Goal: Task Accomplishment & Management: Complete application form

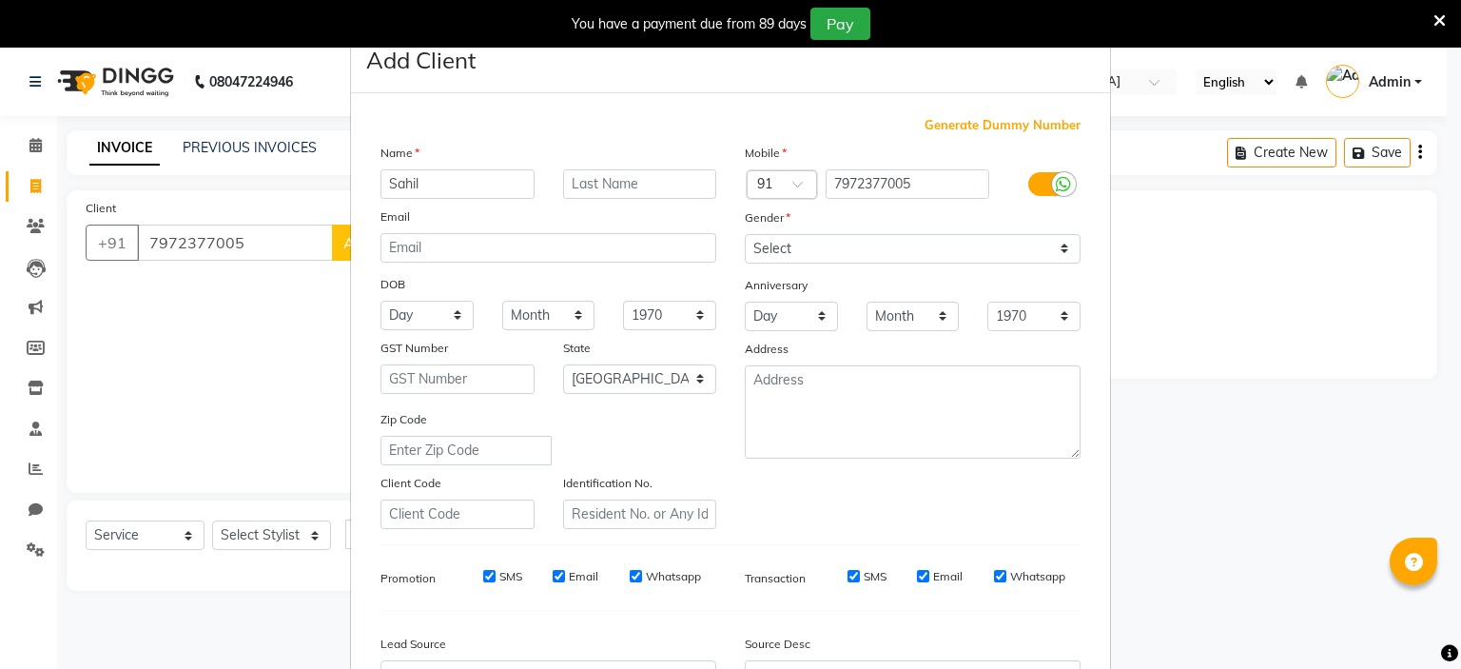
select select "7834"
select select "service"
select select "22"
drag, startPoint x: 882, startPoint y: 250, endPoint x: 875, endPoint y: 263, distance: 14.0
click at [882, 250] on select "Select Male Female Other Prefer Not To Say" at bounding box center [913, 248] width 336 height 29
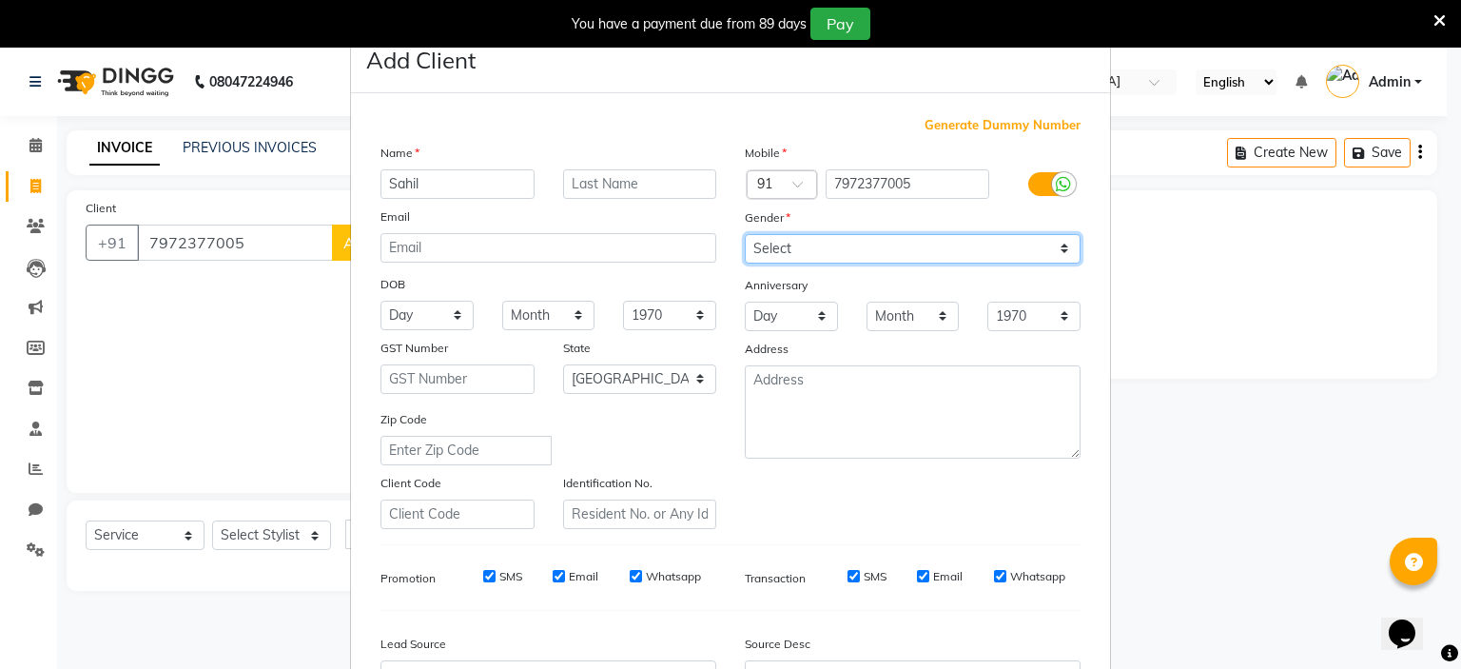
select select "male"
click at [745, 235] on select "Select Male Female Other Prefer Not To Say" at bounding box center [913, 248] width 336 height 29
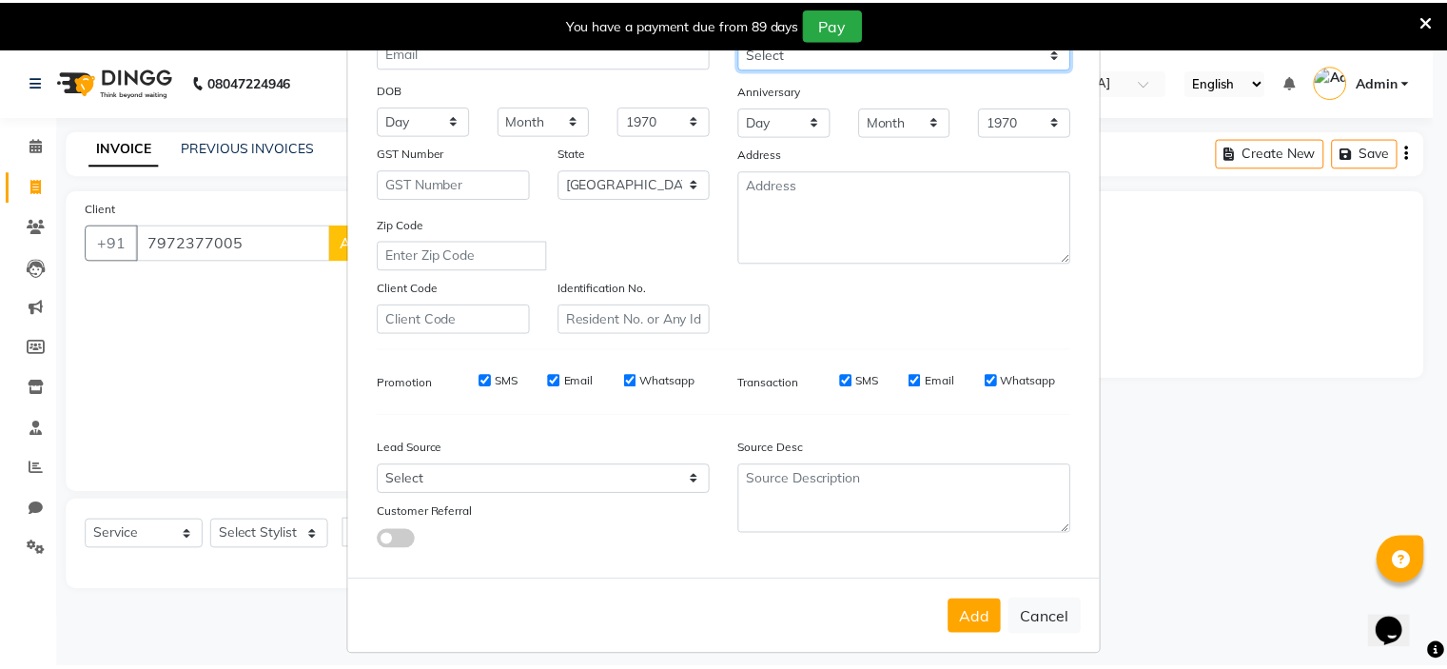
scroll to position [218, 0]
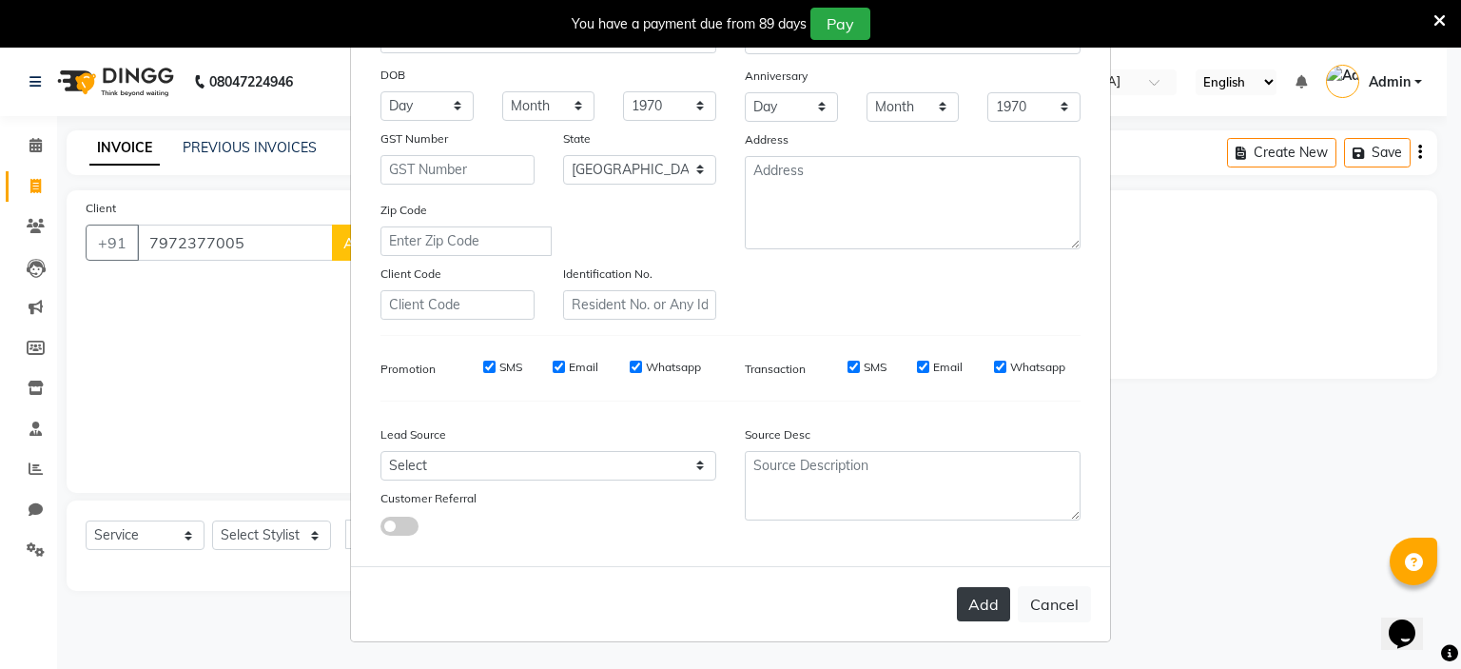
click at [979, 610] on button "Add" at bounding box center [983, 604] width 53 height 34
select select
select select "null"
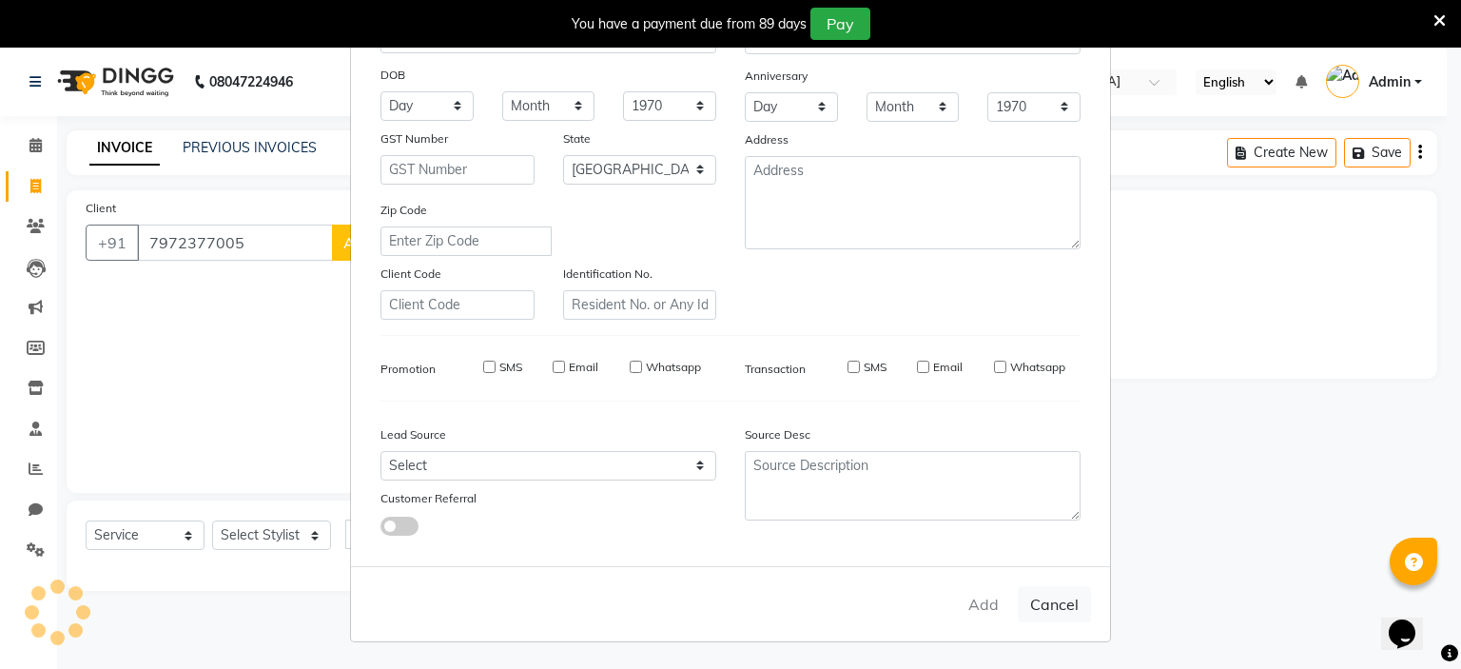
select select
checkbox input "false"
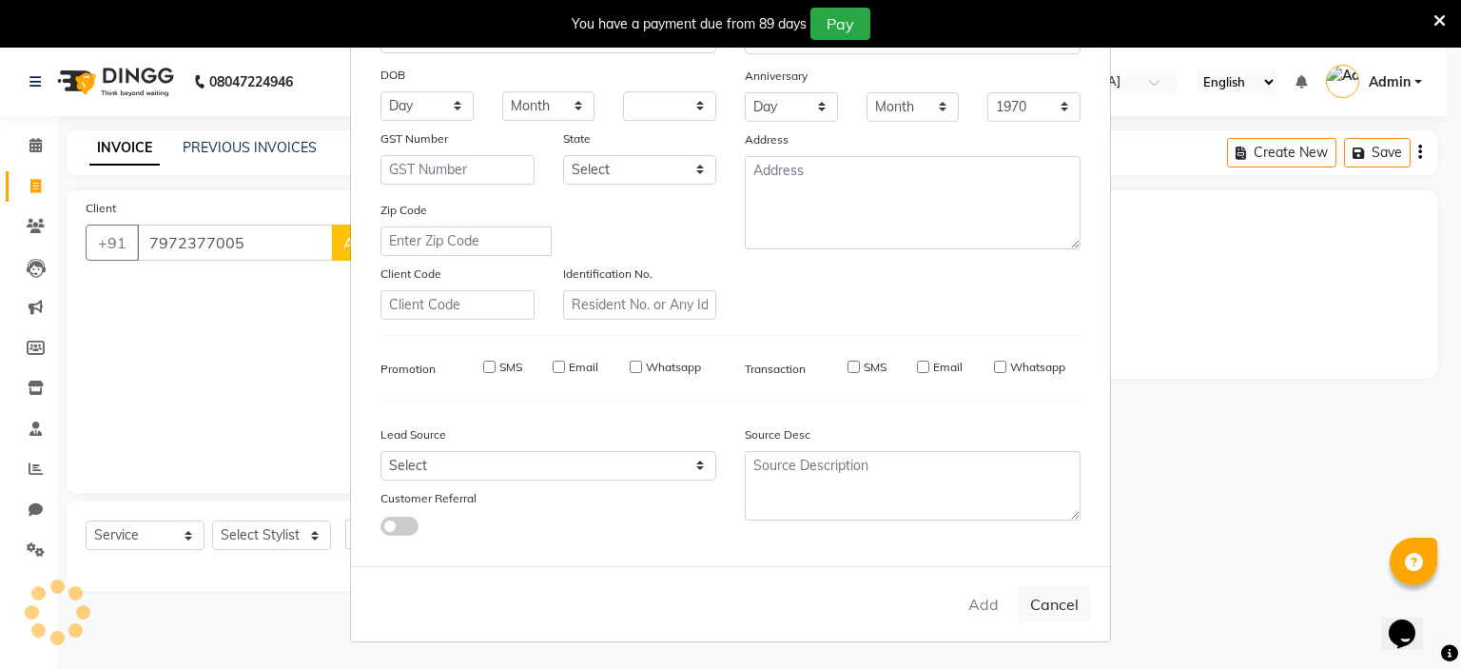
checkbox input "false"
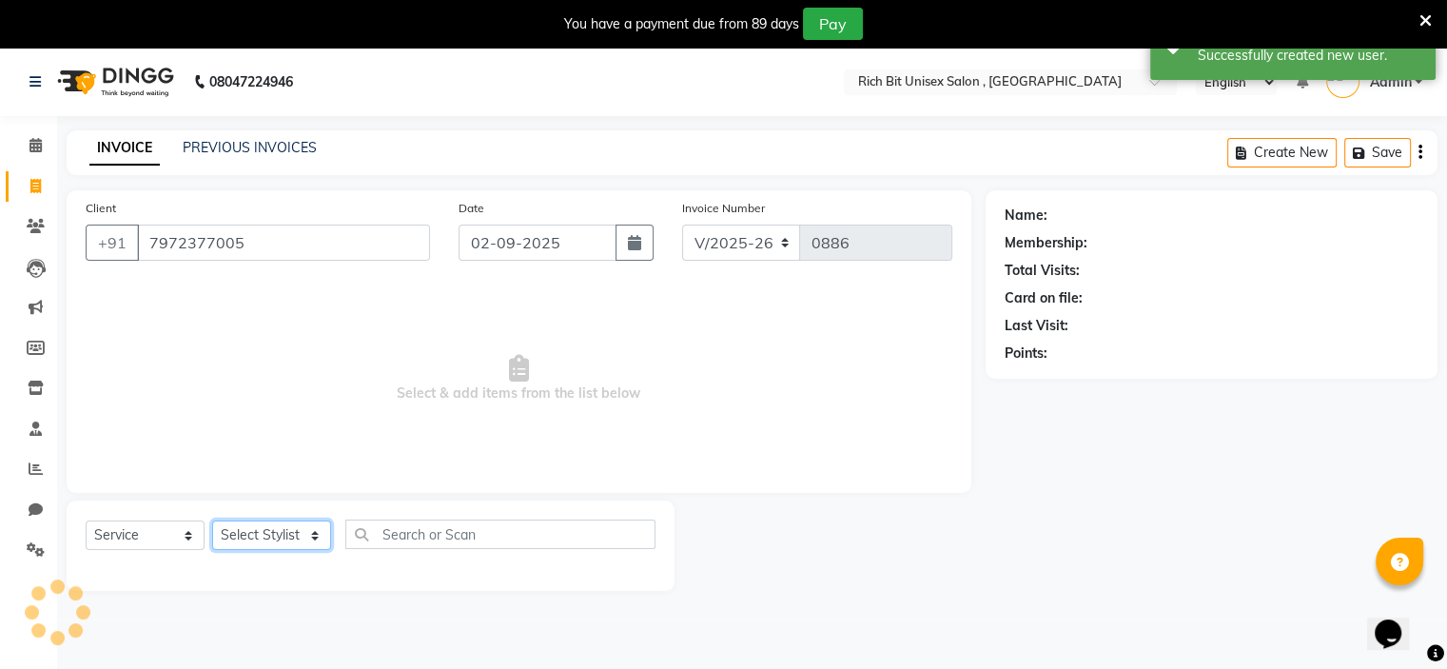
click at [262, 532] on select "Select Stylist [PERSON_NAME] [PERSON_NAME]" at bounding box center [271, 534] width 119 height 29
select select "70823"
click at [212, 521] on select "Select Stylist [PERSON_NAME] [PERSON_NAME]" at bounding box center [271, 534] width 119 height 29
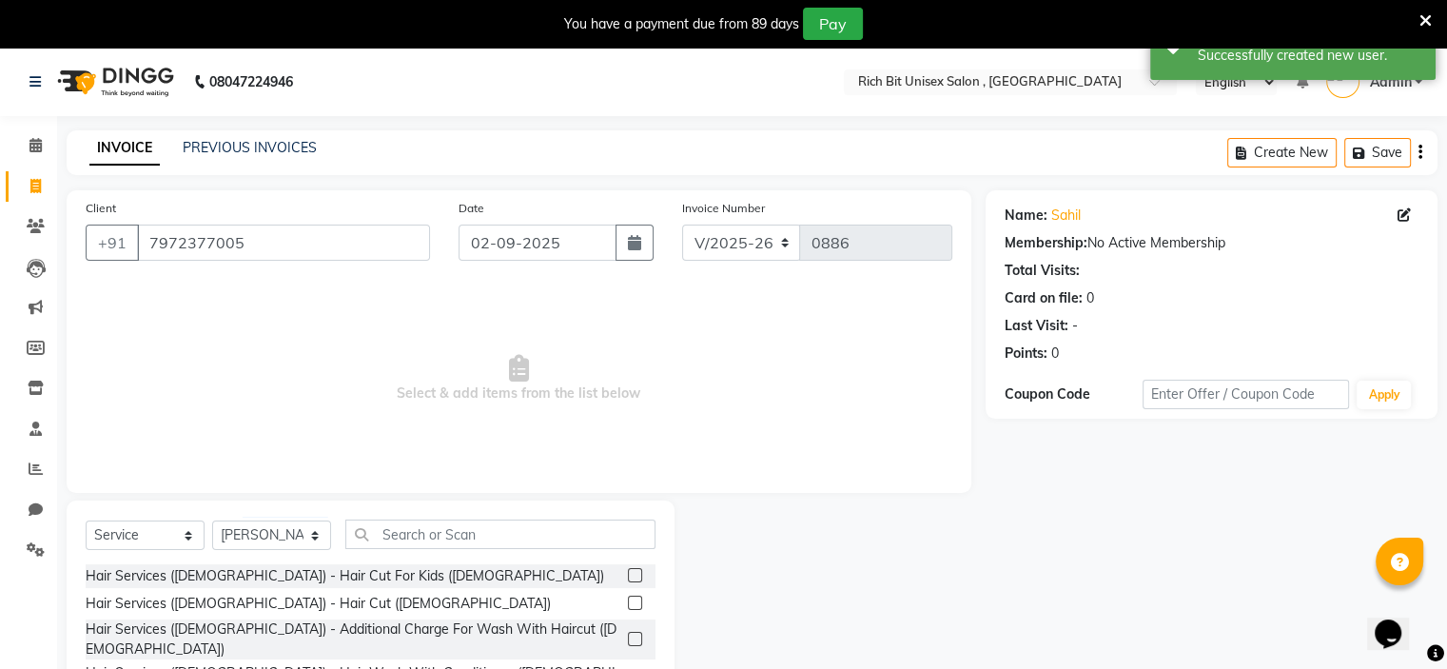
click at [628, 602] on label at bounding box center [635, 603] width 14 height 14
click at [628, 602] on input "checkbox" at bounding box center [634, 603] width 12 height 12
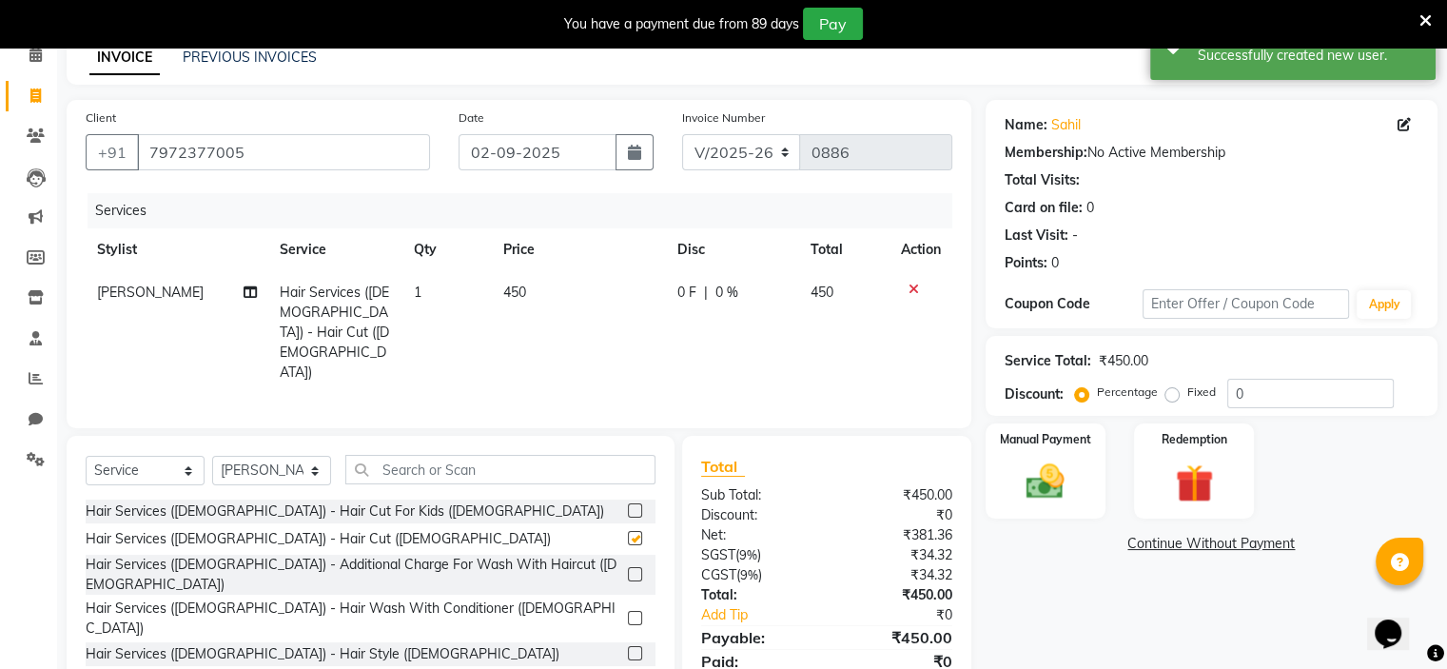
checkbox input "false"
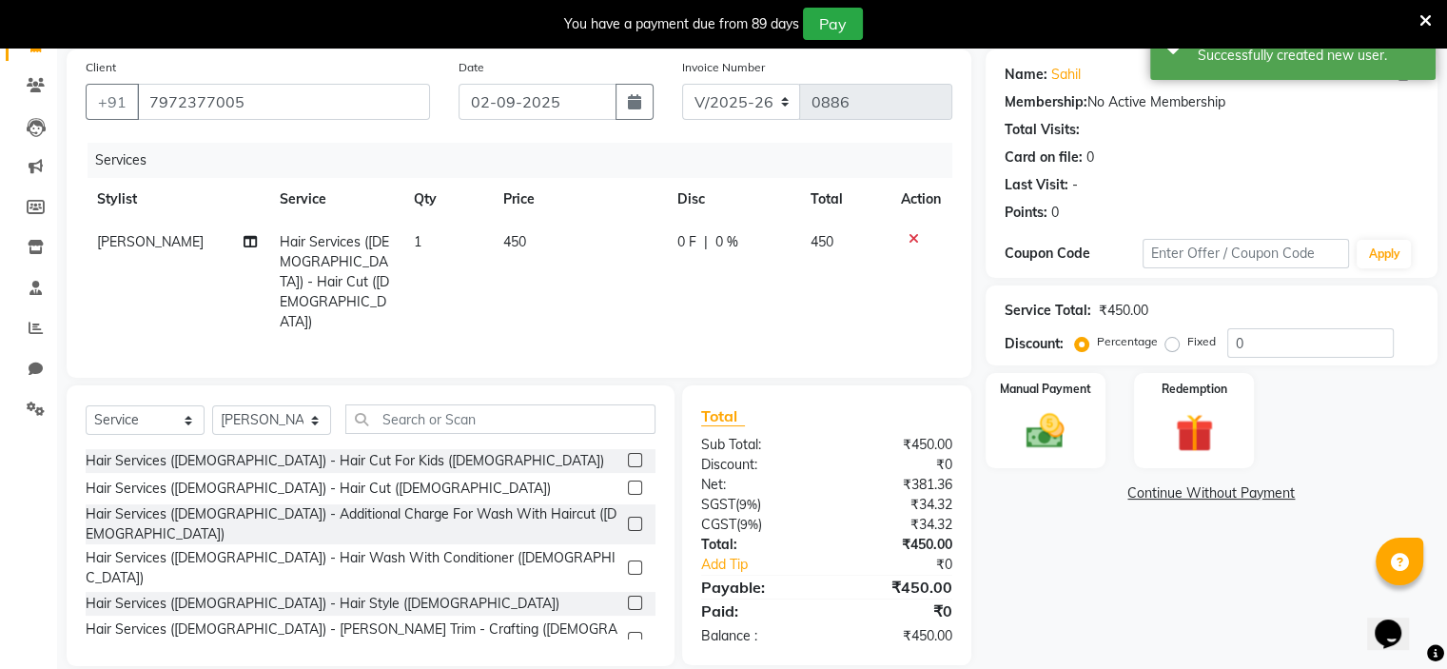
click at [628, 632] on label at bounding box center [635, 639] width 14 height 14
click at [628, 634] on input "checkbox" at bounding box center [634, 640] width 12 height 12
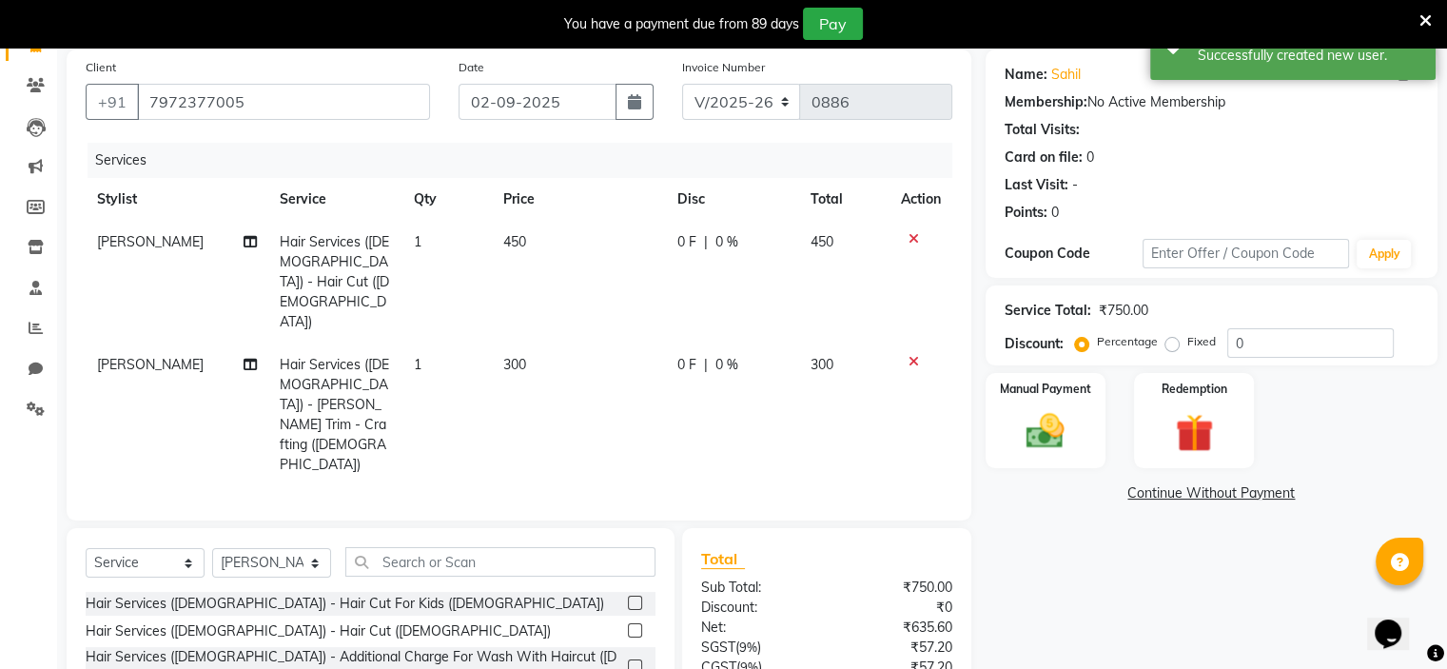
checkbox input "false"
click at [670, 258] on td "0 F | 0 %" at bounding box center [732, 282] width 133 height 123
select select "70823"
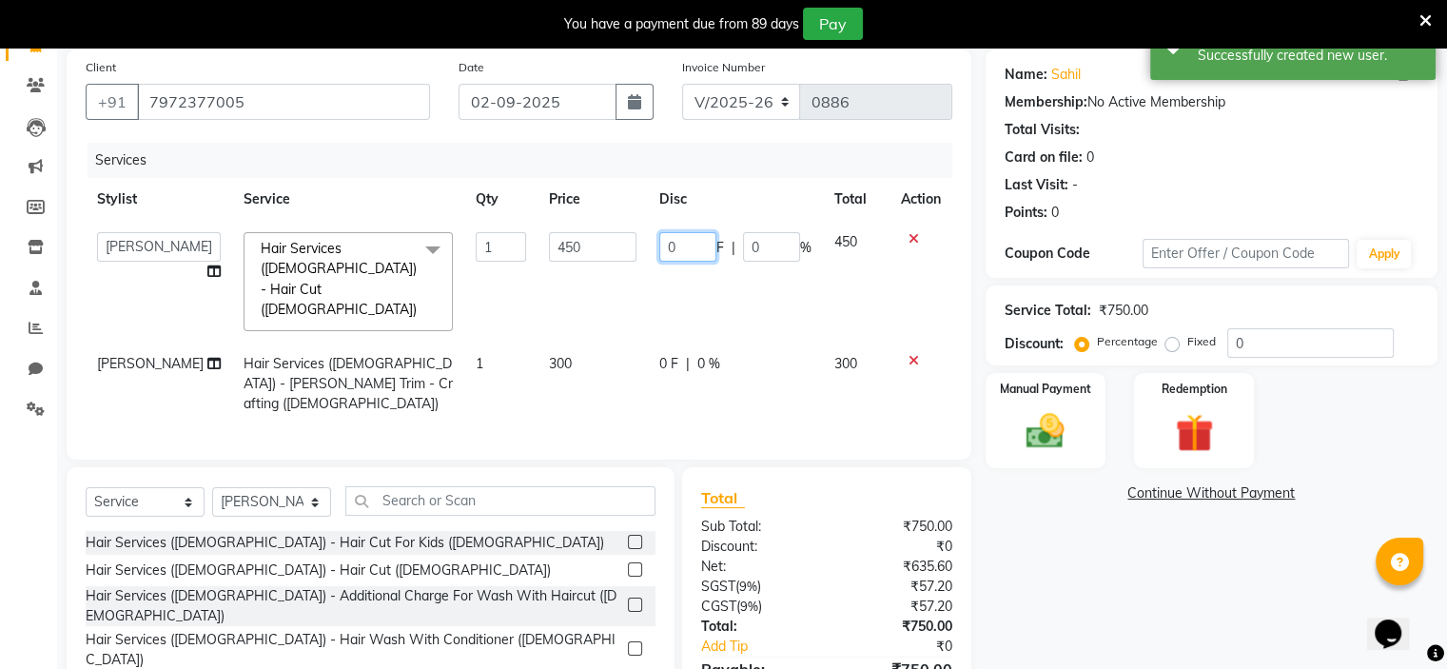
click at [677, 244] on input "0" at bounding box center [687, 246] width 57 height 29
type input "0150"
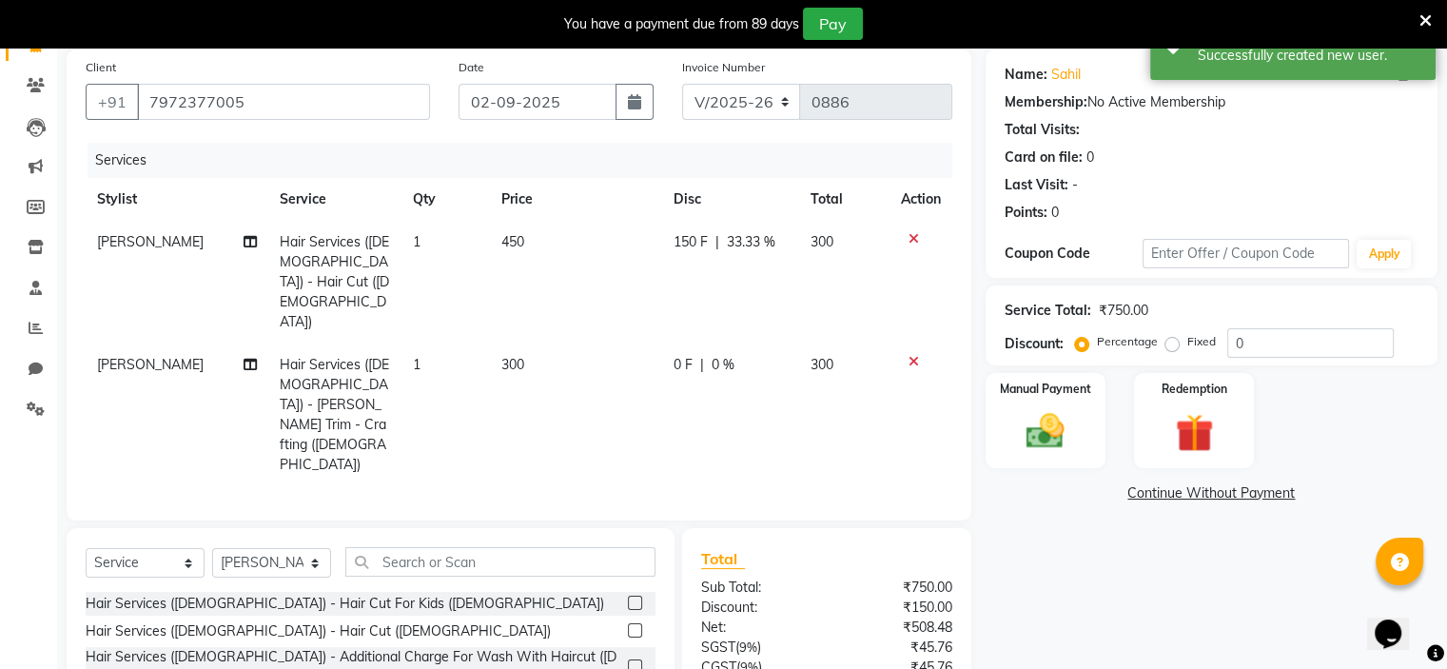
click at [674, 355] on span "0 F" at bounding box center [683, 365] width 19 height 20
select select "70823"
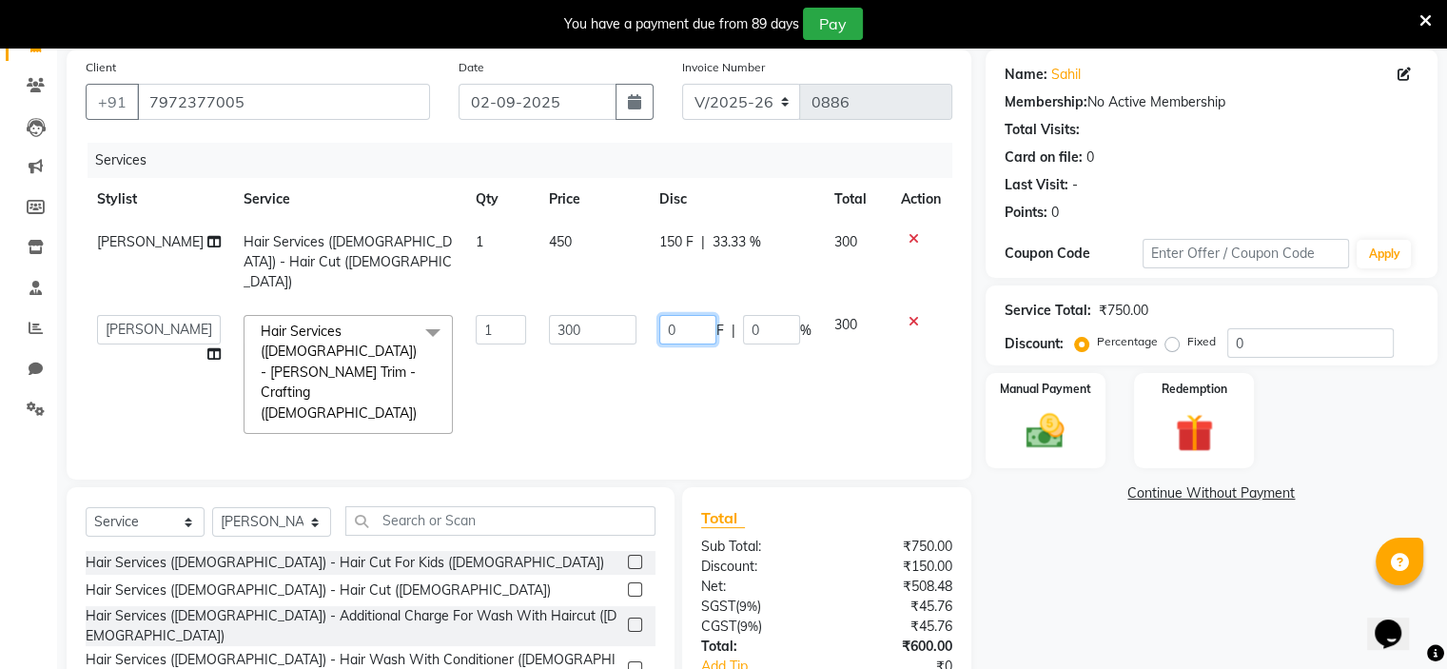
click at [674, 315] on input "0" at bounding box center [687, 329] width 57 height 29
type input "0100"
click at [686, 338] on td "0100 F | 0 %" at bounding box center [735, 374] width 175 height 142
select select "70823"
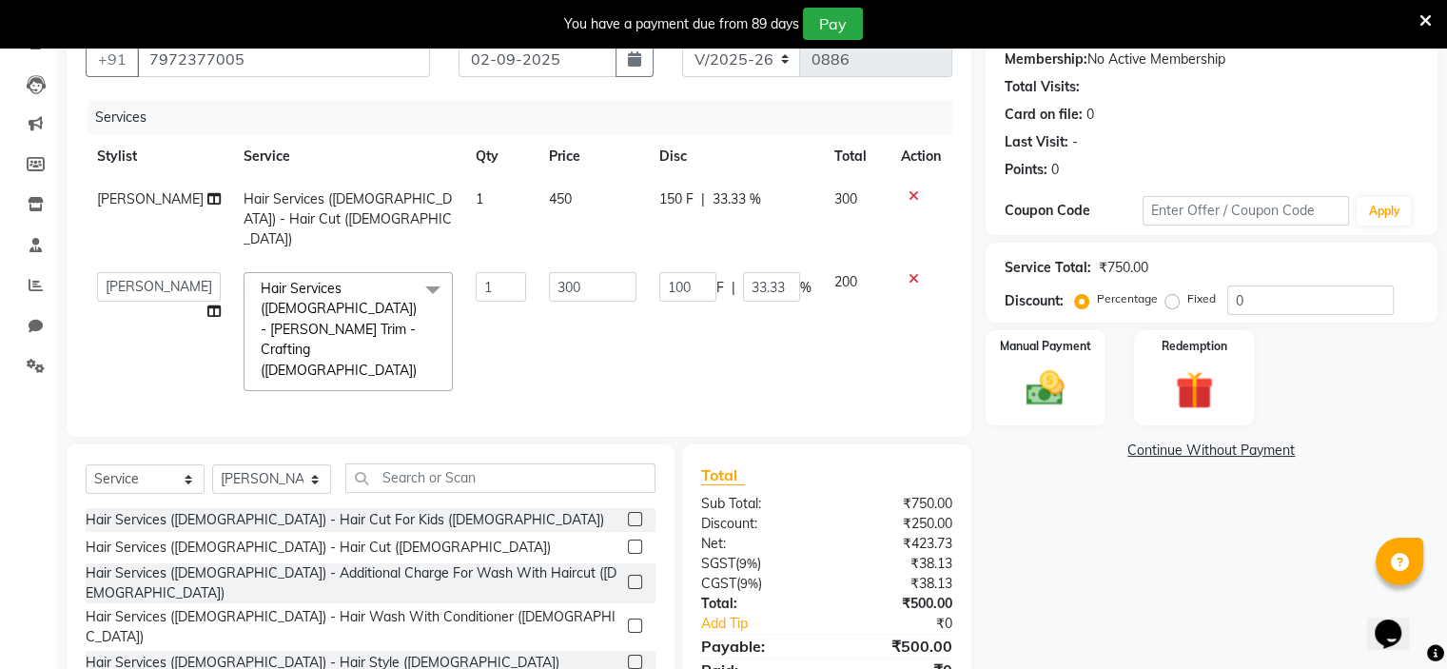
scroll to position [222, 0]
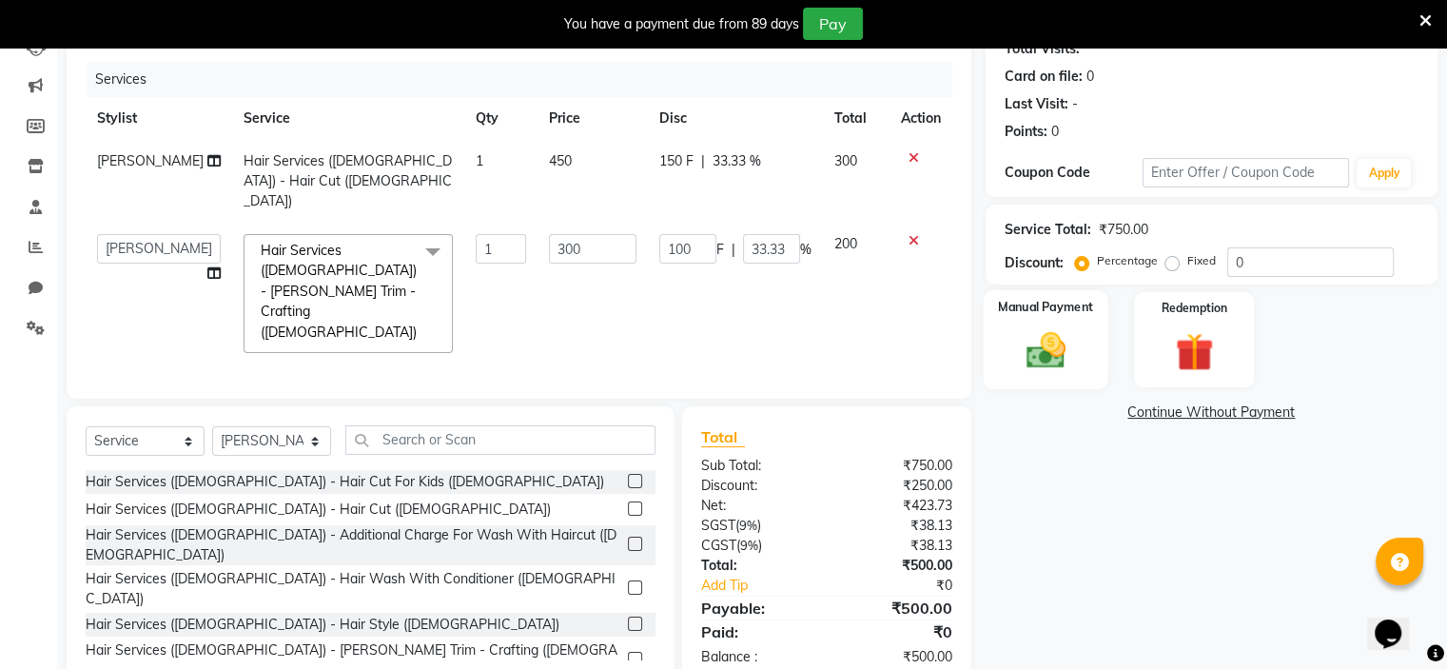
click at [1070, 343] on img at bounding box center [1045, 351] width 64 height 46
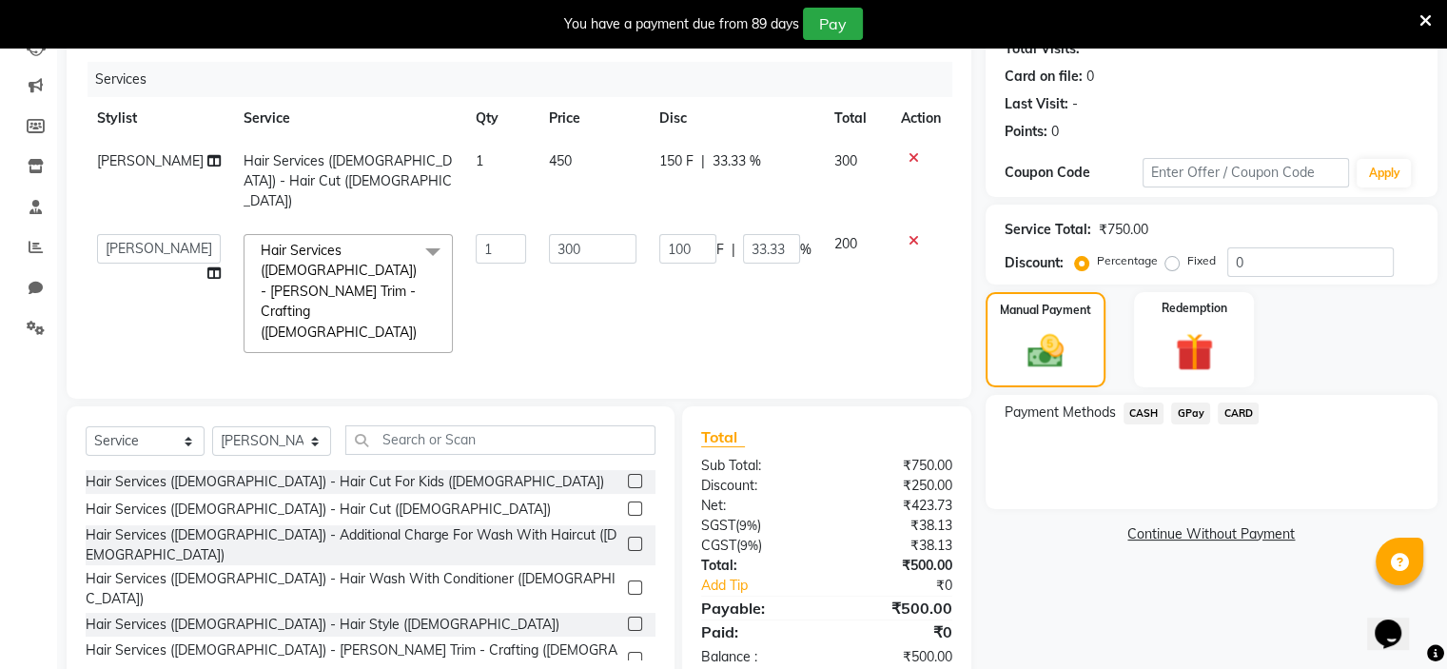
click at [1193, 415] on span "GPay" at bounding box center [1190, 413] width 39 height 22
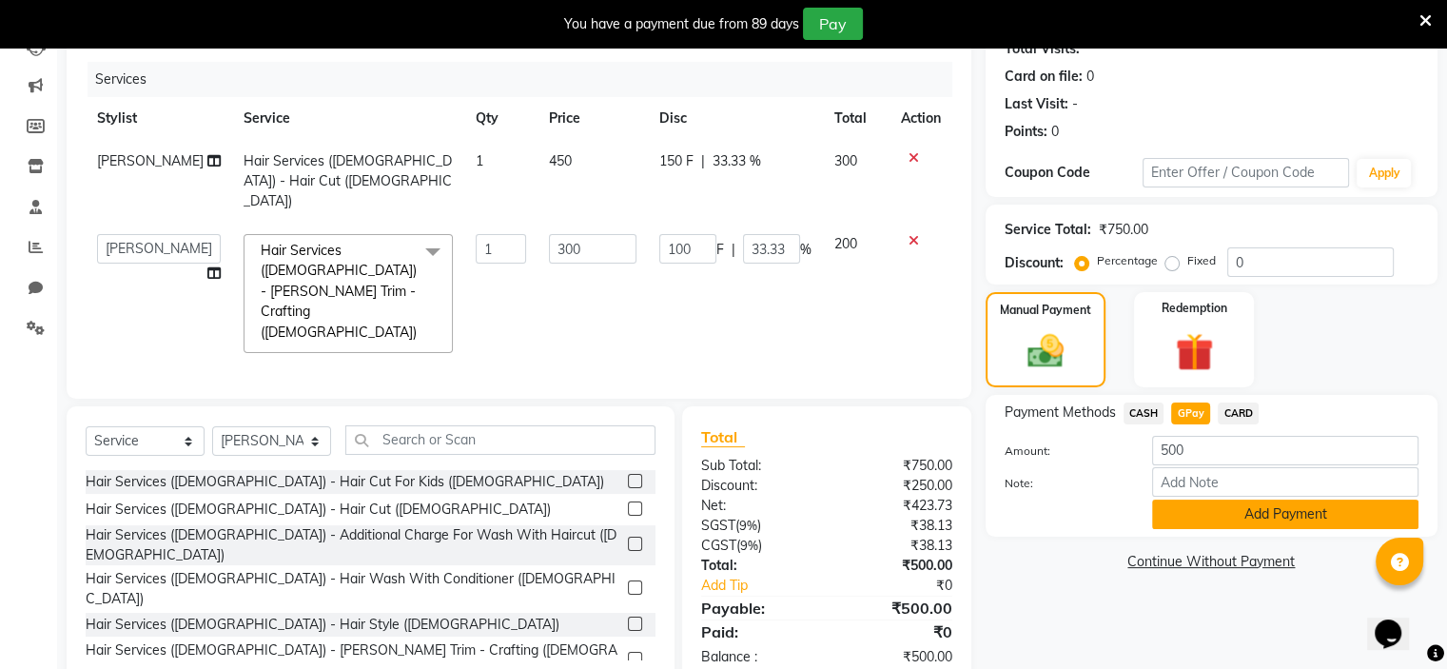
click at [1231, 509] on button "Add Payment" at bounding box center [1285, 513] width 266 height 29
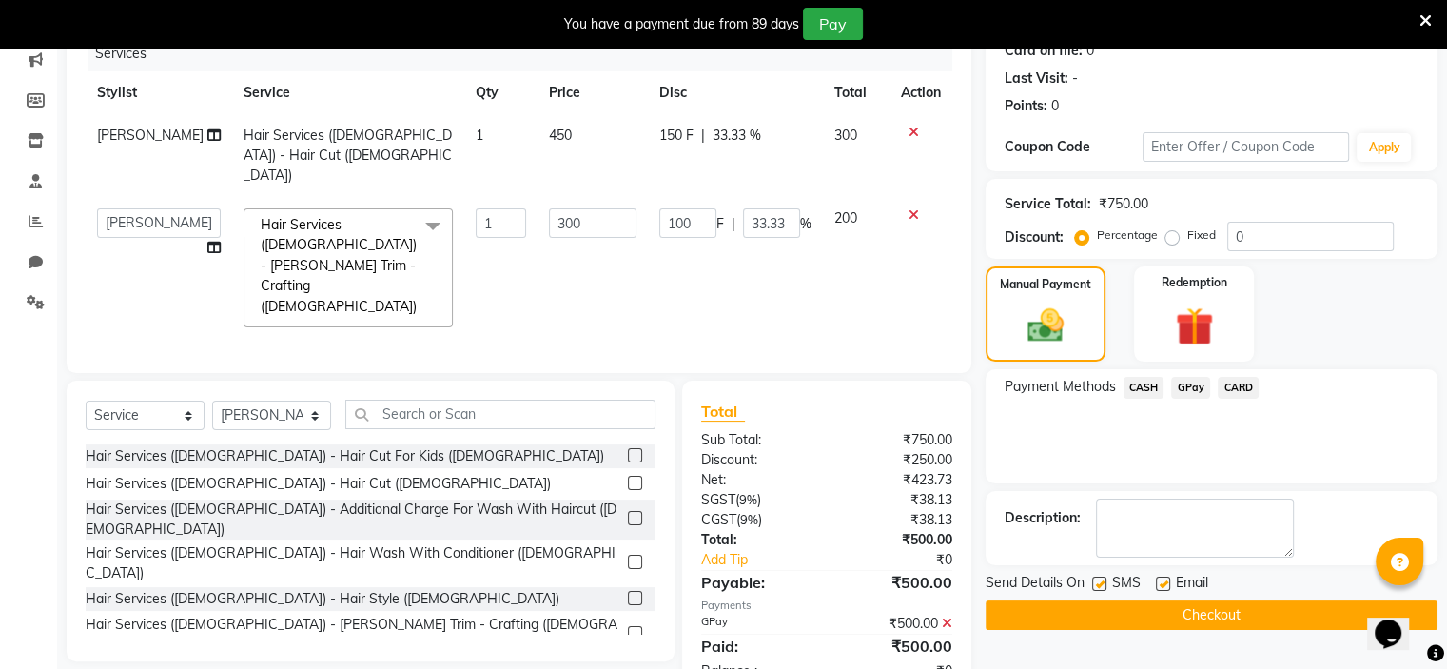
scroll to position [261, 0]
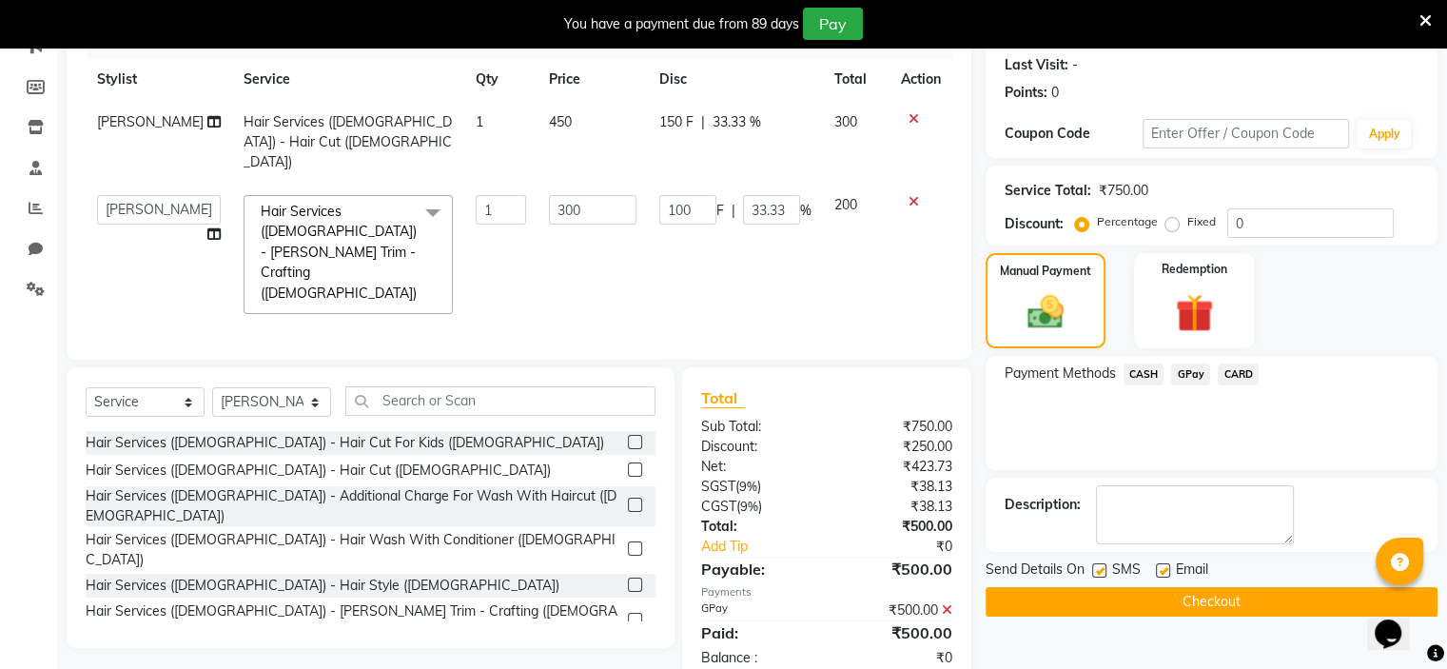
click at [1221, 593] on button "Checkout" at bounding box center [1212, 601] width 452 height 29
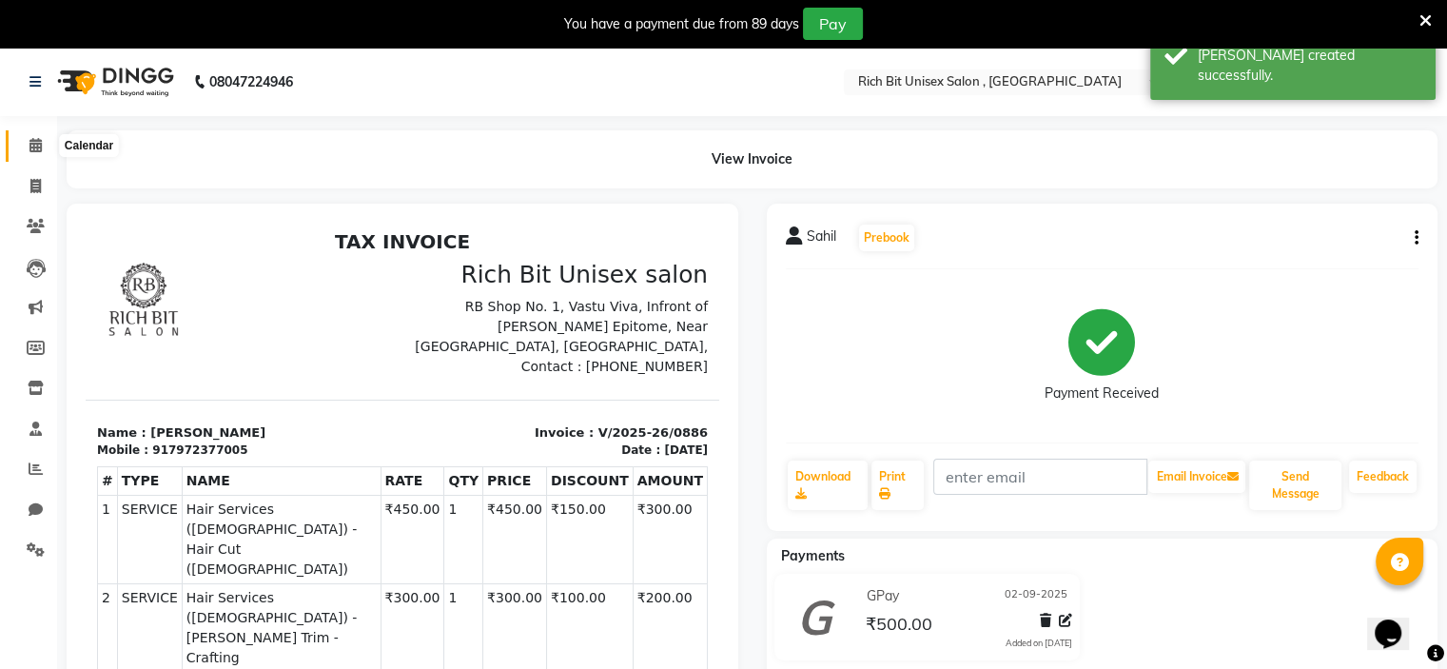
click at [38, 150] on icon at bounding box center [35, 145] width 12 height 14
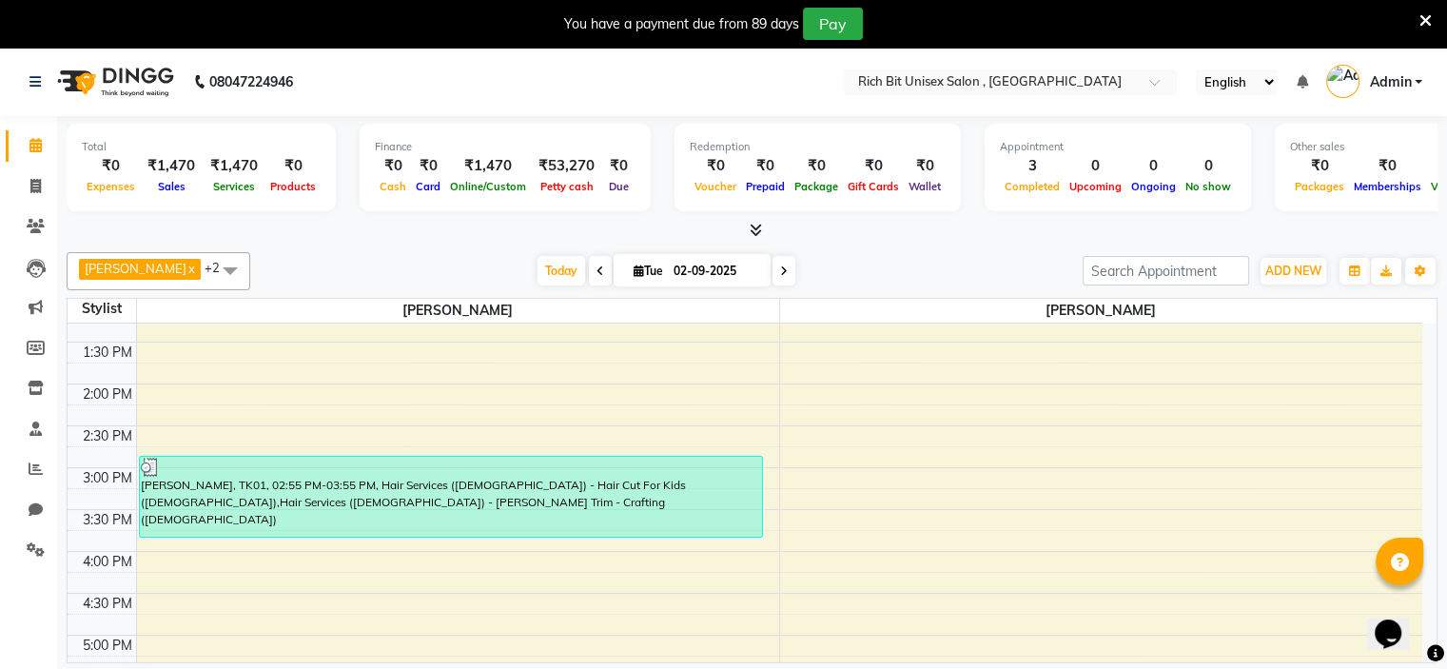
scroll to position [426, 0]
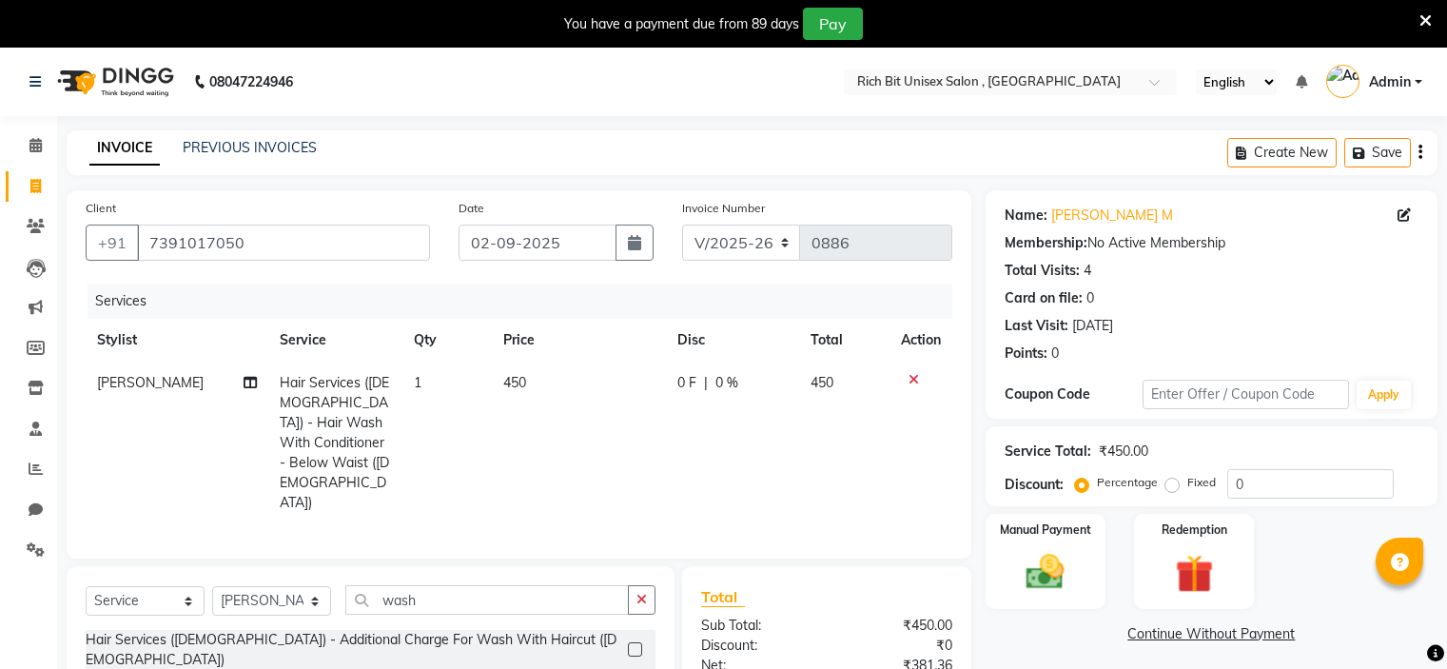
select select "7834"
select select "service"
select select "70823"
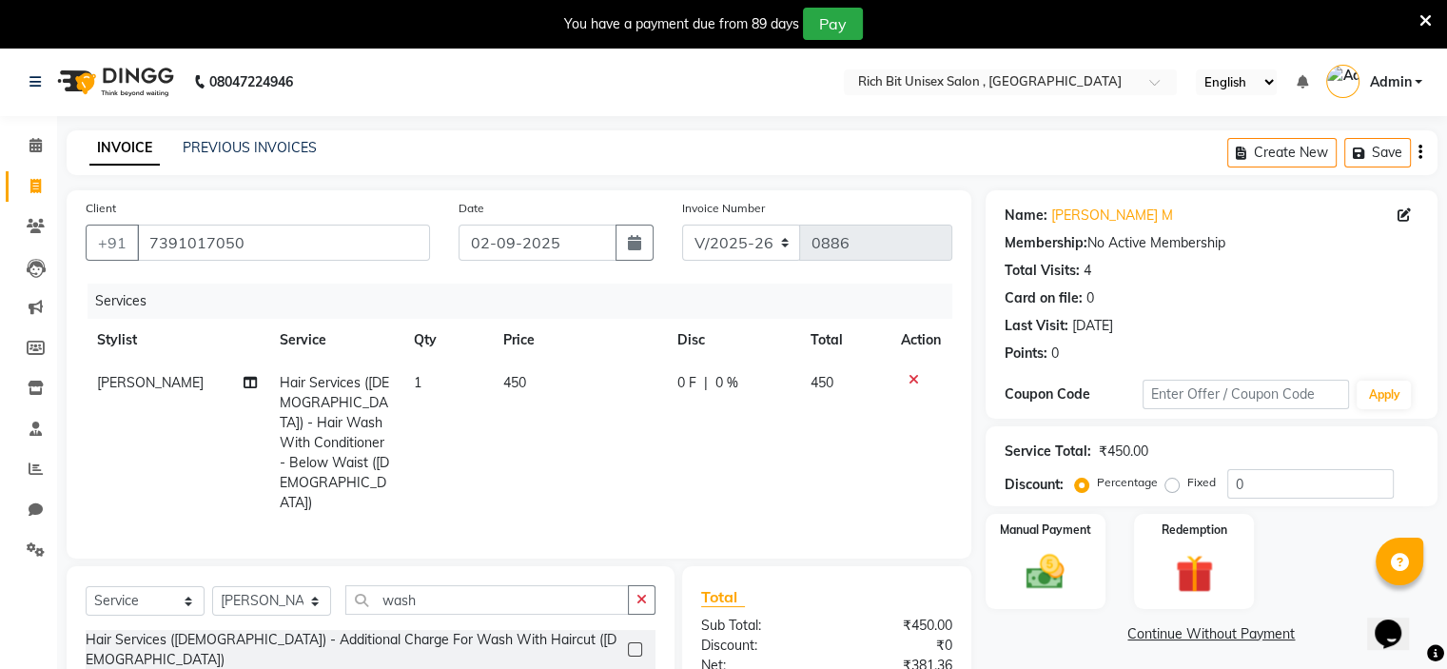
click at [677, 418] on td "0 F | 0 %" at bounding box center [732, 443] width 133 height 163
select select "70823"
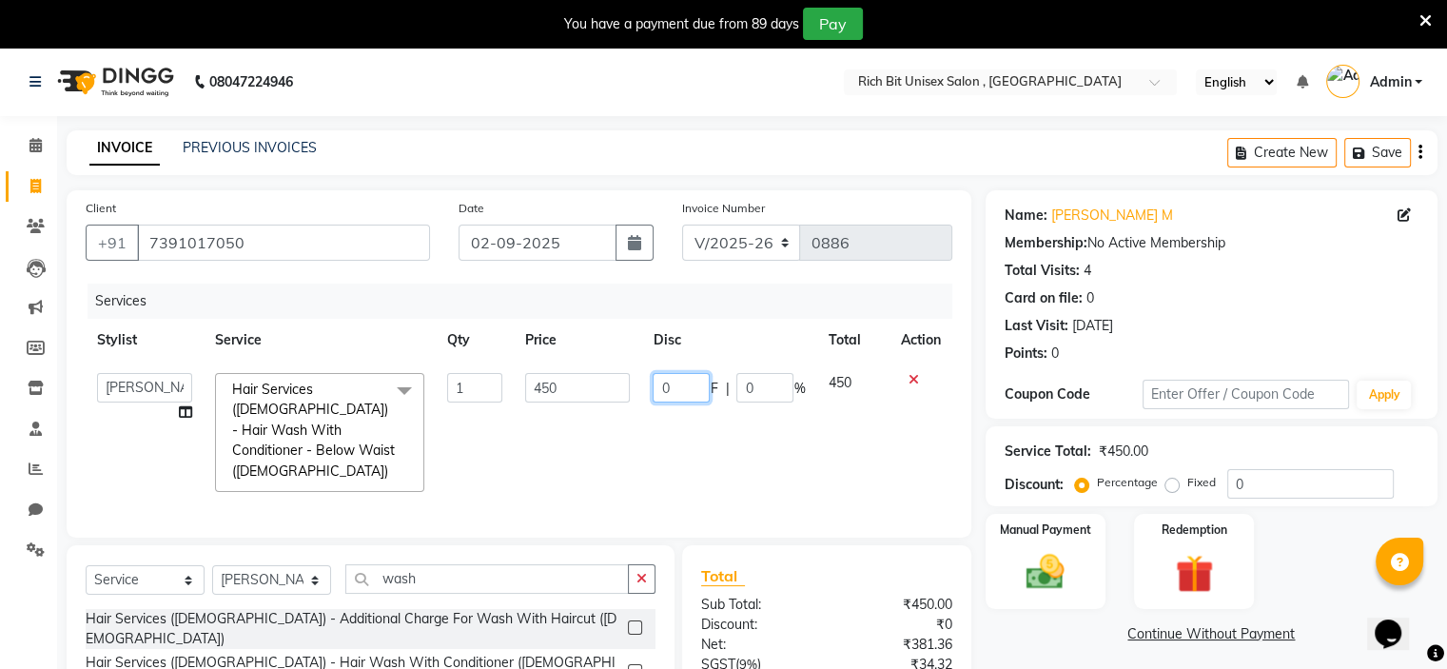
click at [685, 400] on input "0" at bounding box center [681, 387] width 57 height 29
type input "0130"
click at [685, 431] on td "0130 F | 0 %" at bounding box center [728, 433] width 175 height 142
select select "70823"
click at [693, 386] on input "130" at bounding box center [681, 387] width 57 height 29
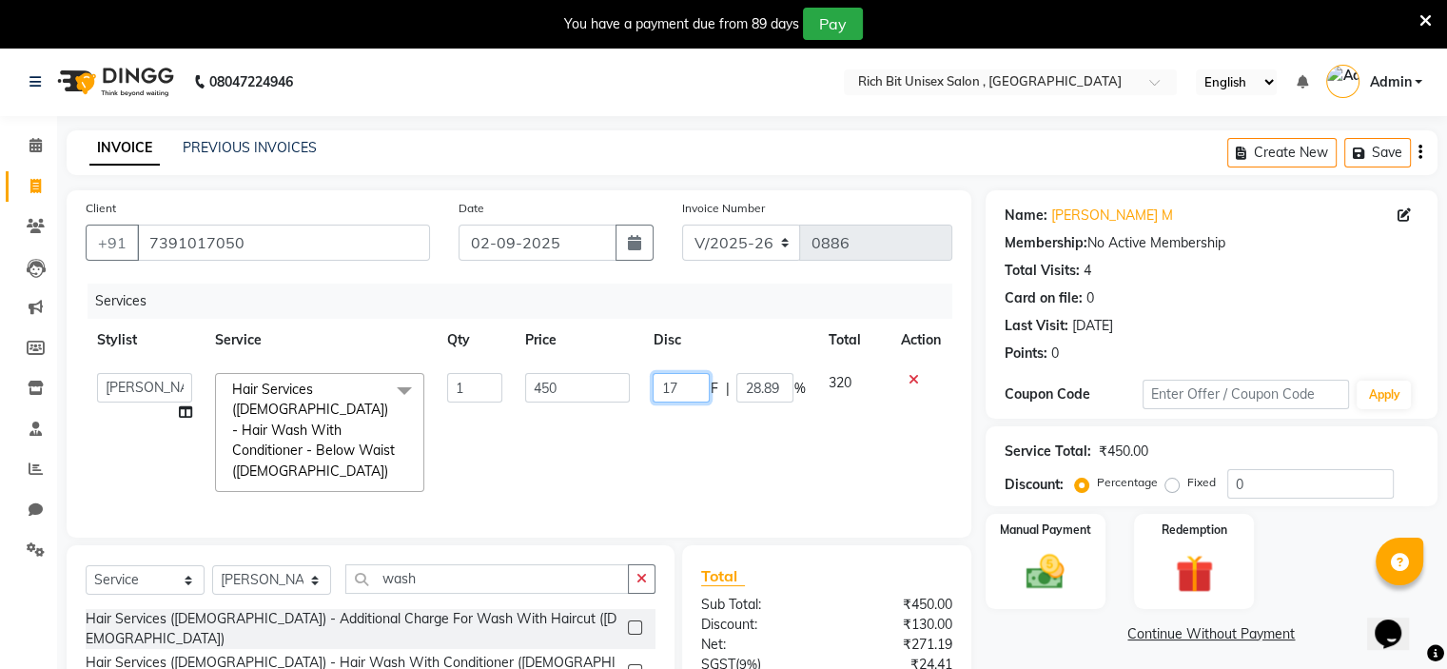
type input "170"
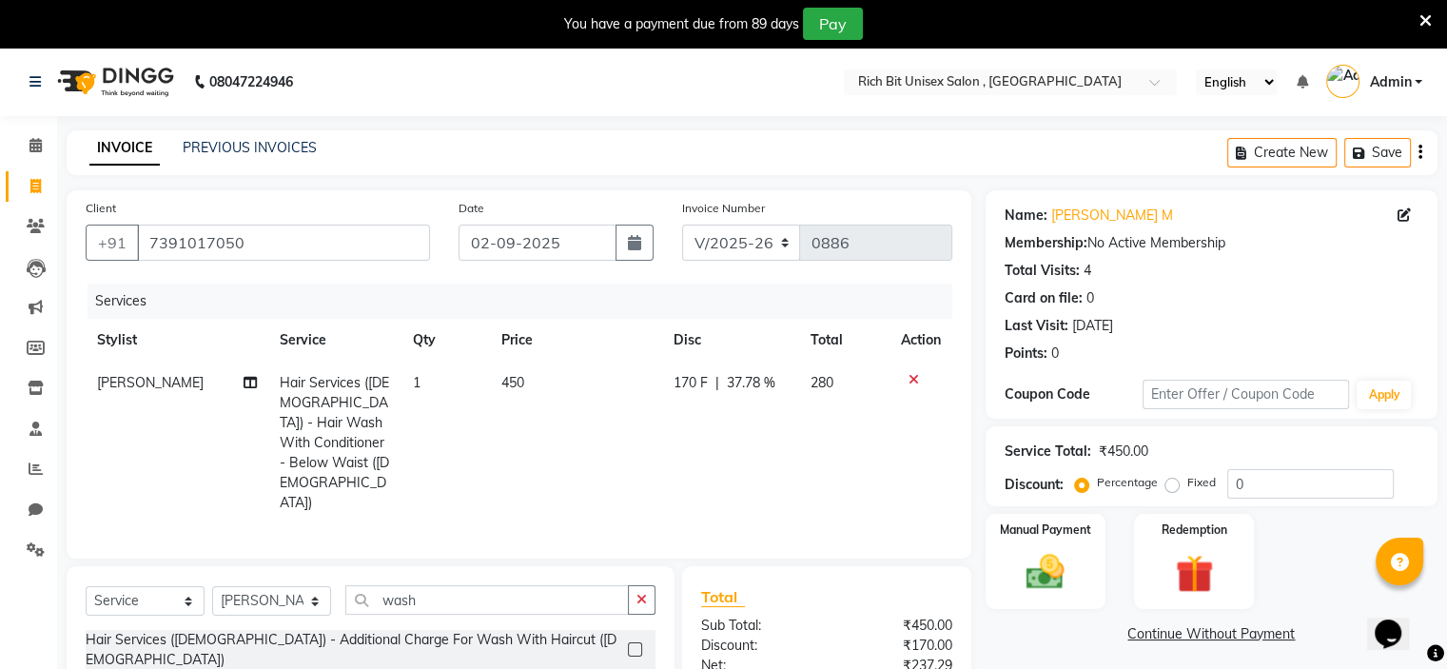
scroll to position [182, 0]
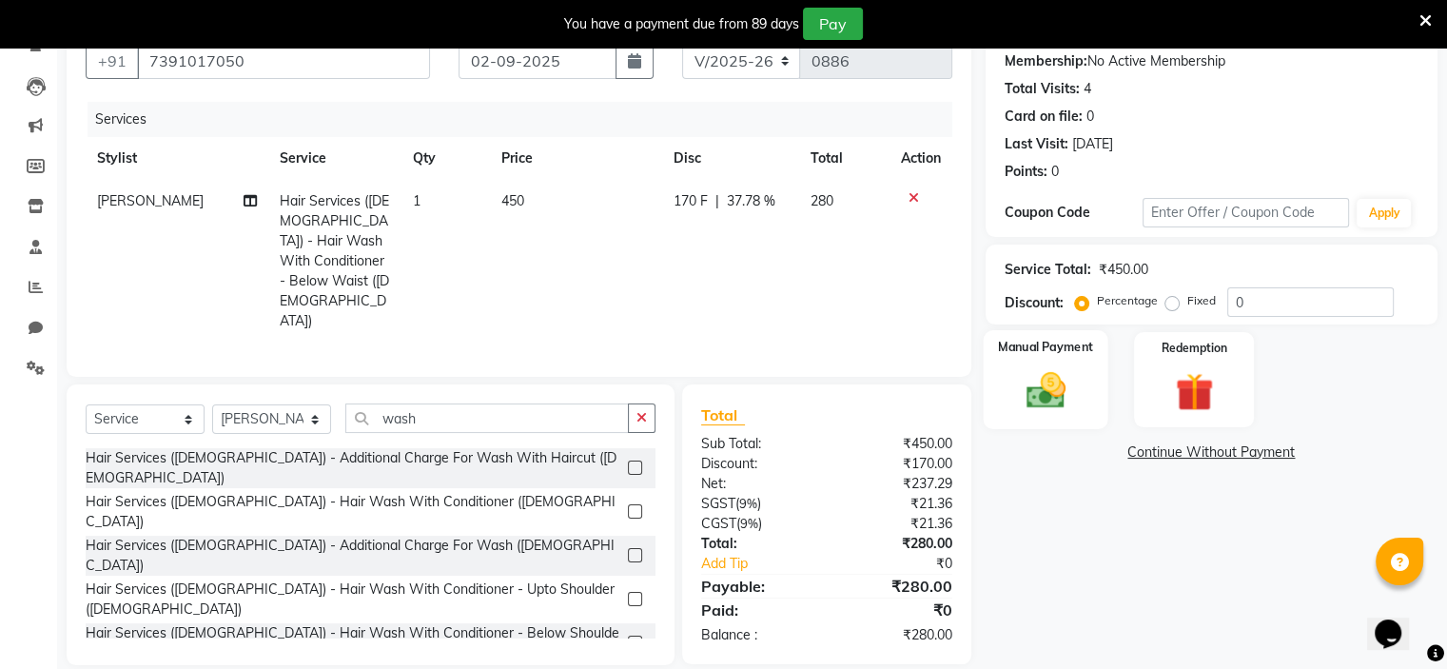
click at [1016, 399] on img at bounding box center [1045, 391] width 64 height 46
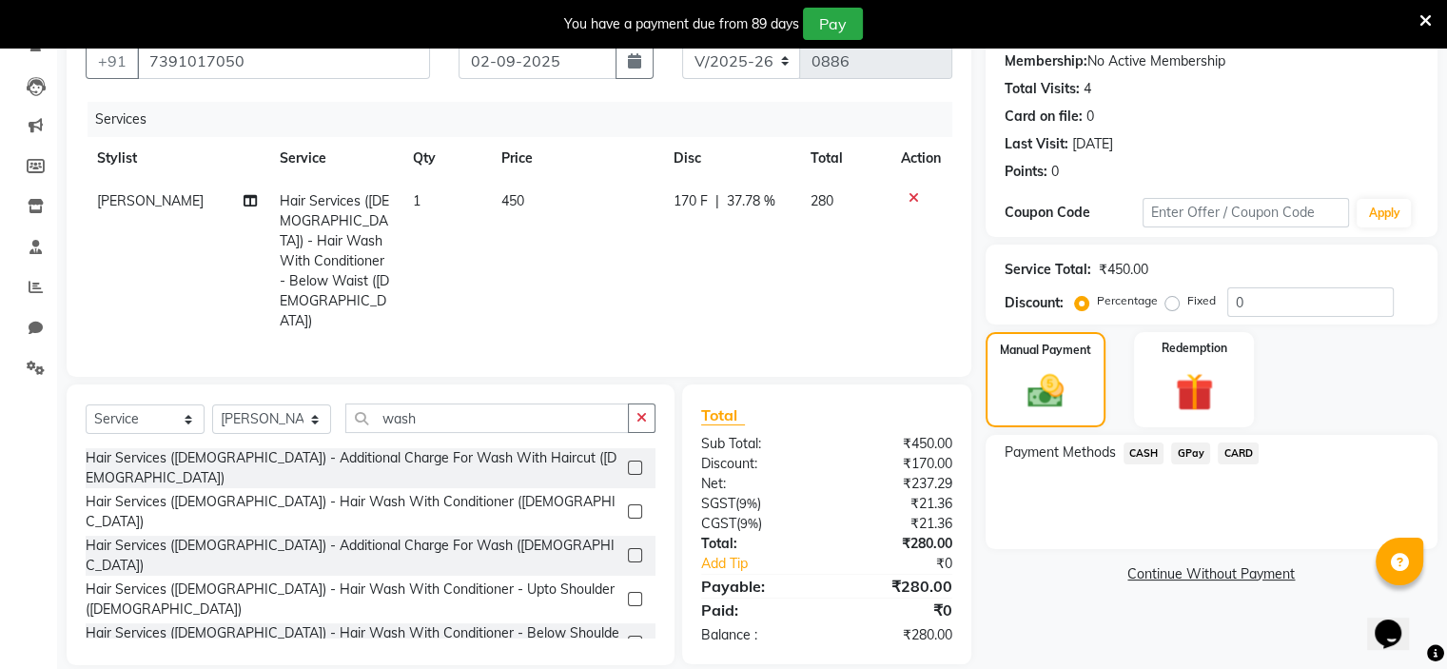
click at [1184, 454] on span "GPay" at bounding box center [1190, 453] width 39 height 22
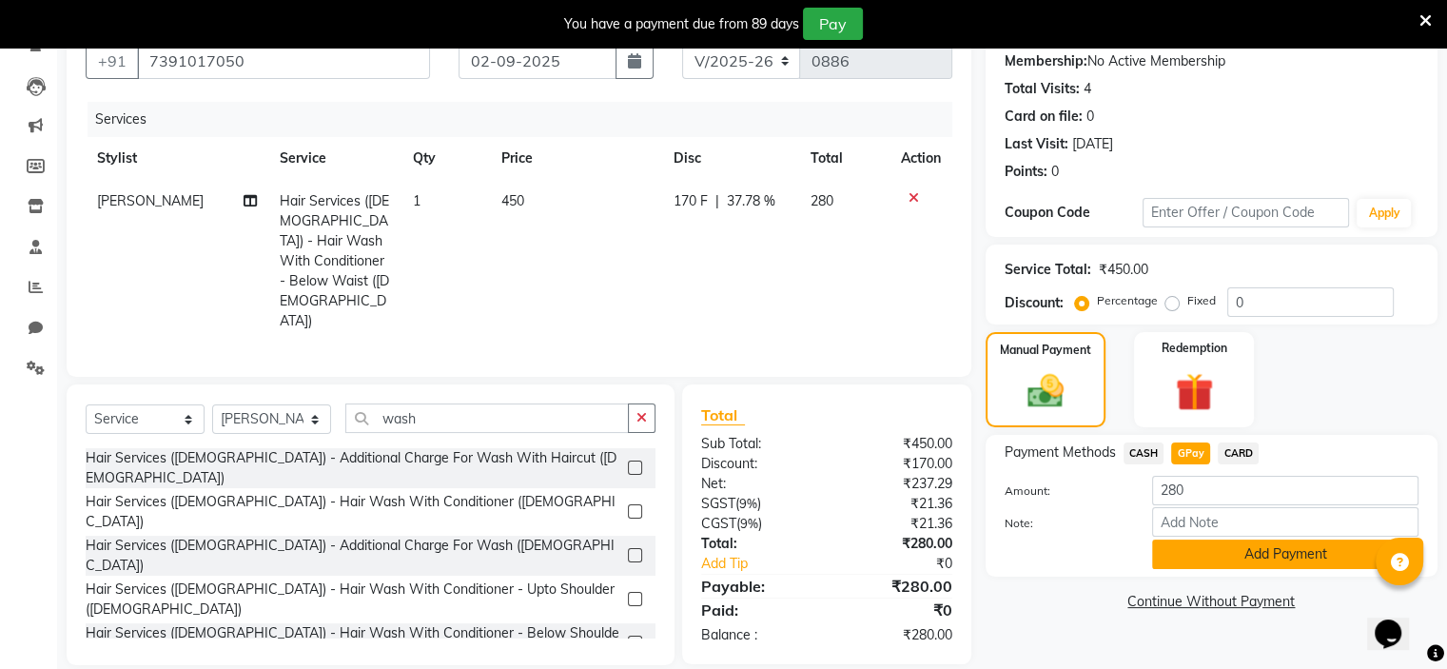
click at [1211, 562] on button "Add Payment" at bounding box center [1285, 553] width 266 height 29
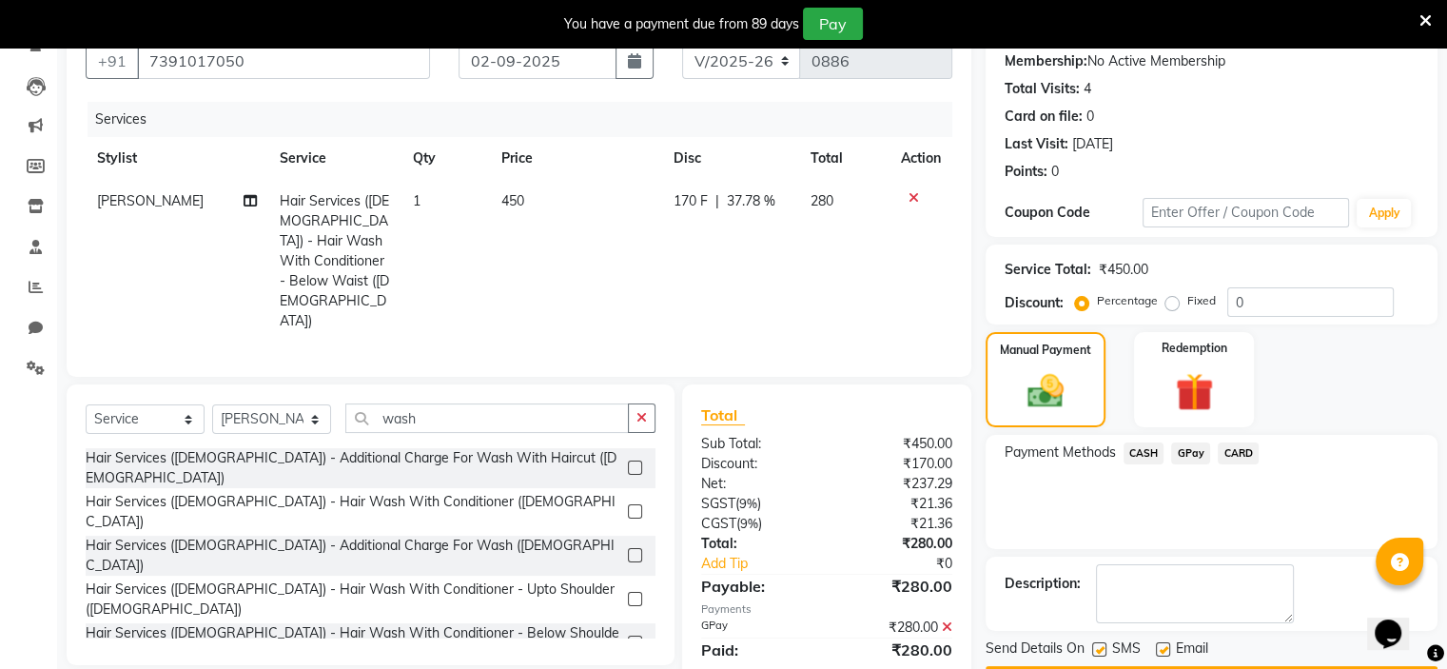
scroll to position [235, 0]
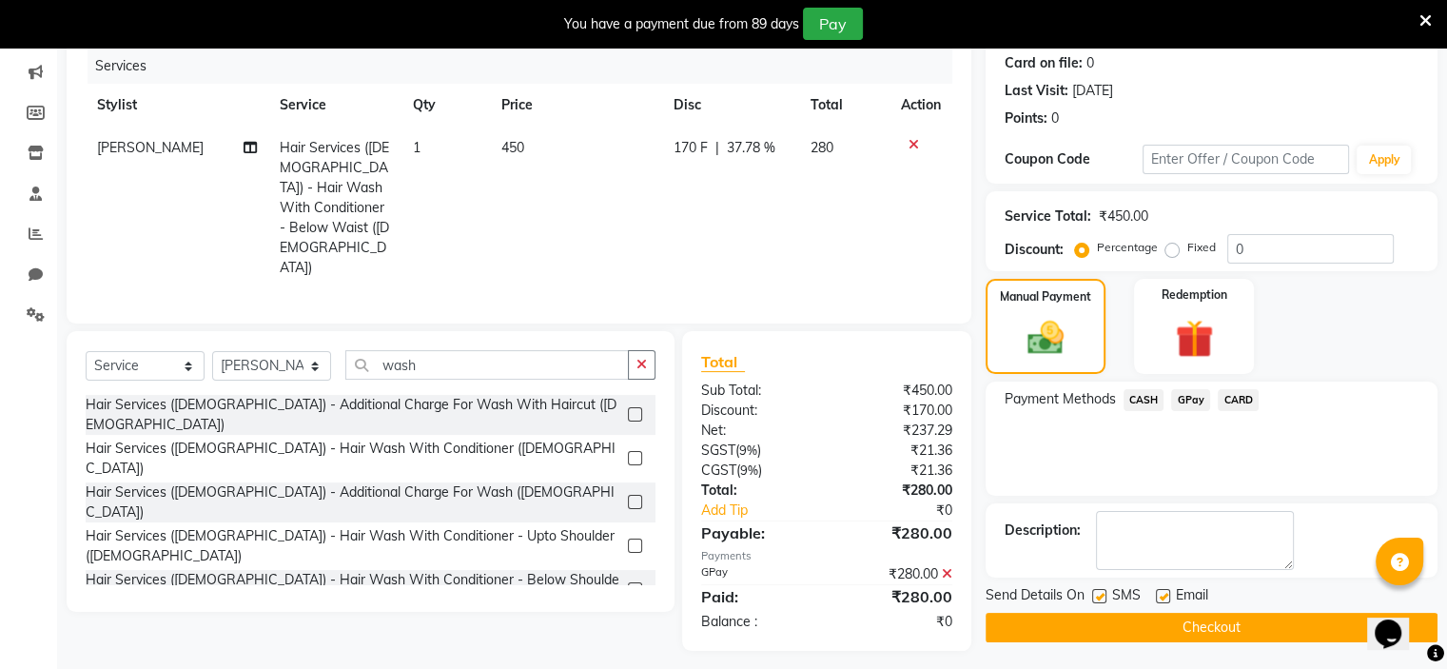
click at [1209, 630] on button "Checkout" at bounding box center [1212, 627] width 452 height 29
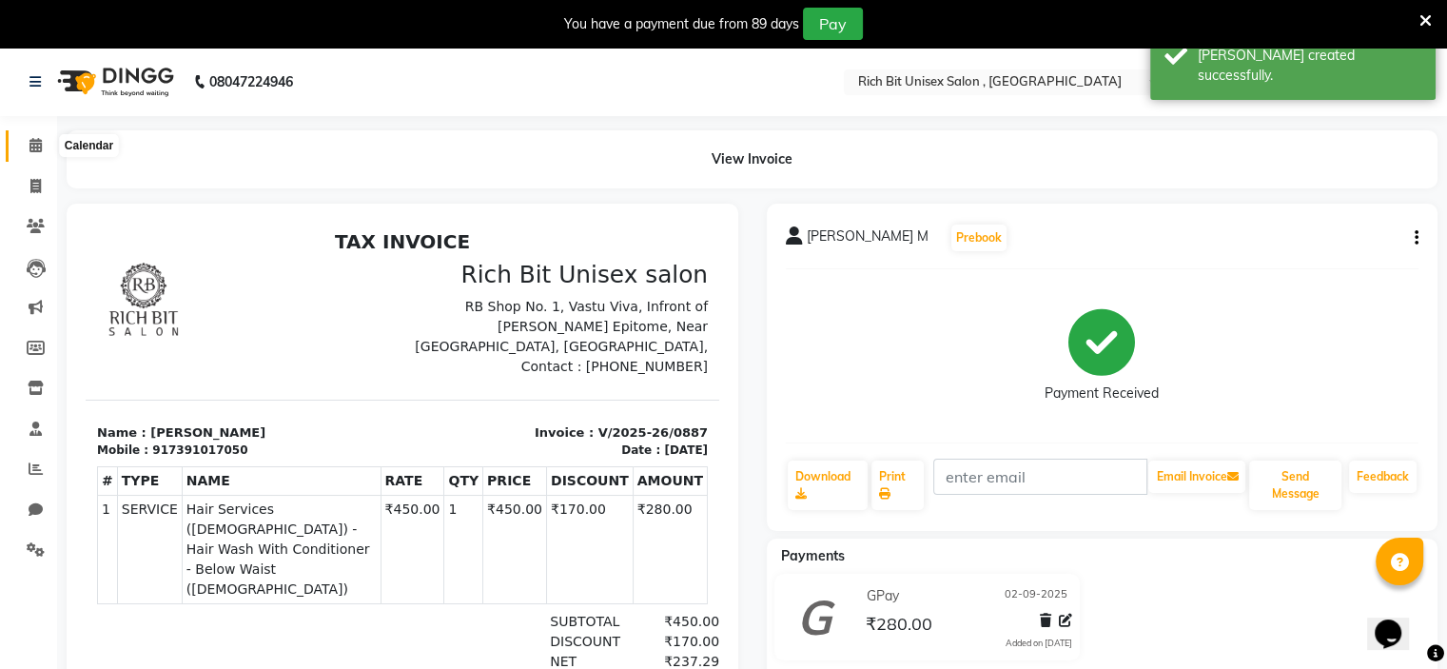
click at [29, 145] on icon at bounding box center [35, 145] width 12 height 14
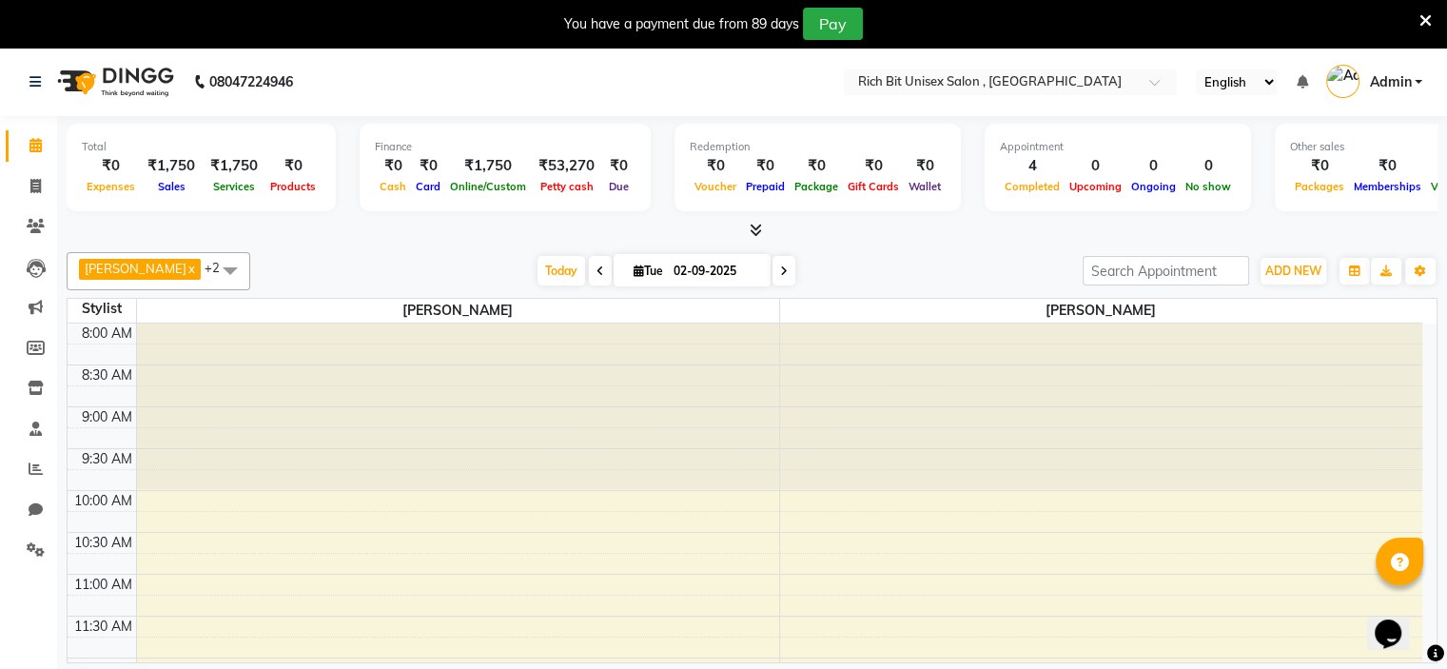
scroll to position [904, 0]
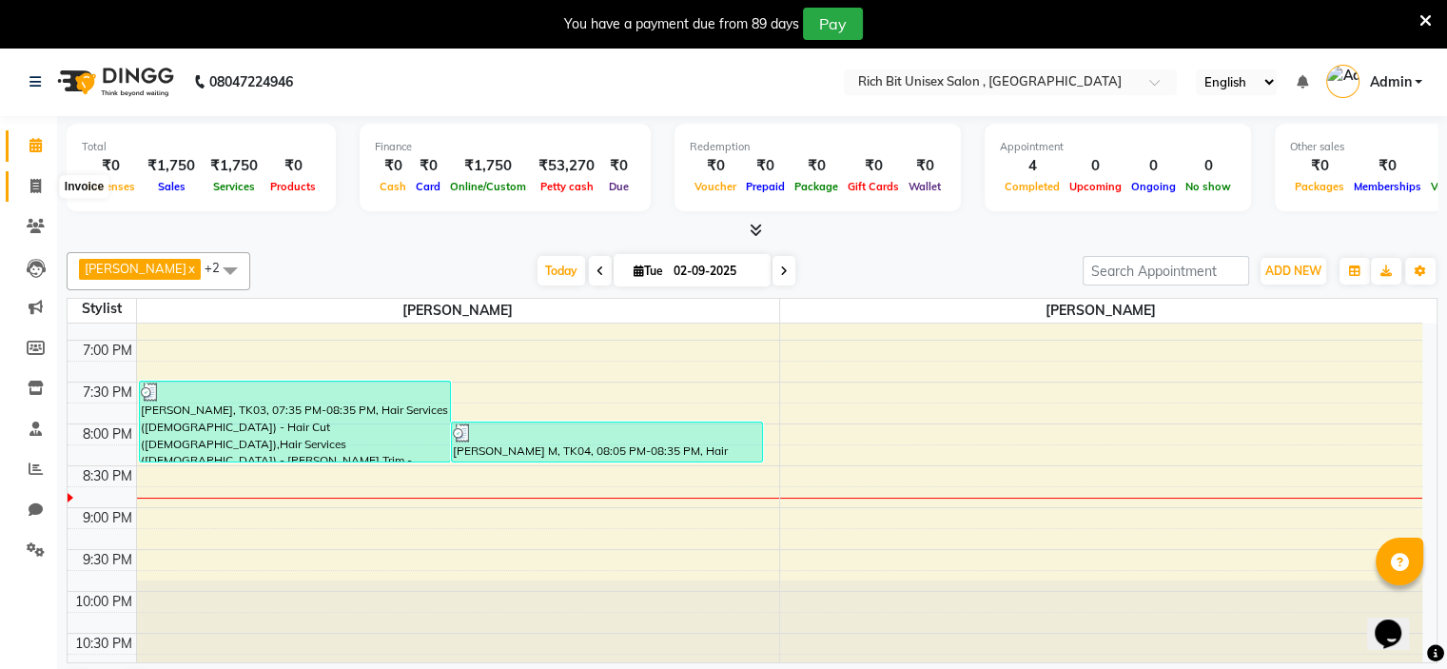
click at [36, 186] on icon at bounding box center [35, 186] width 10 height 14
select select "service"
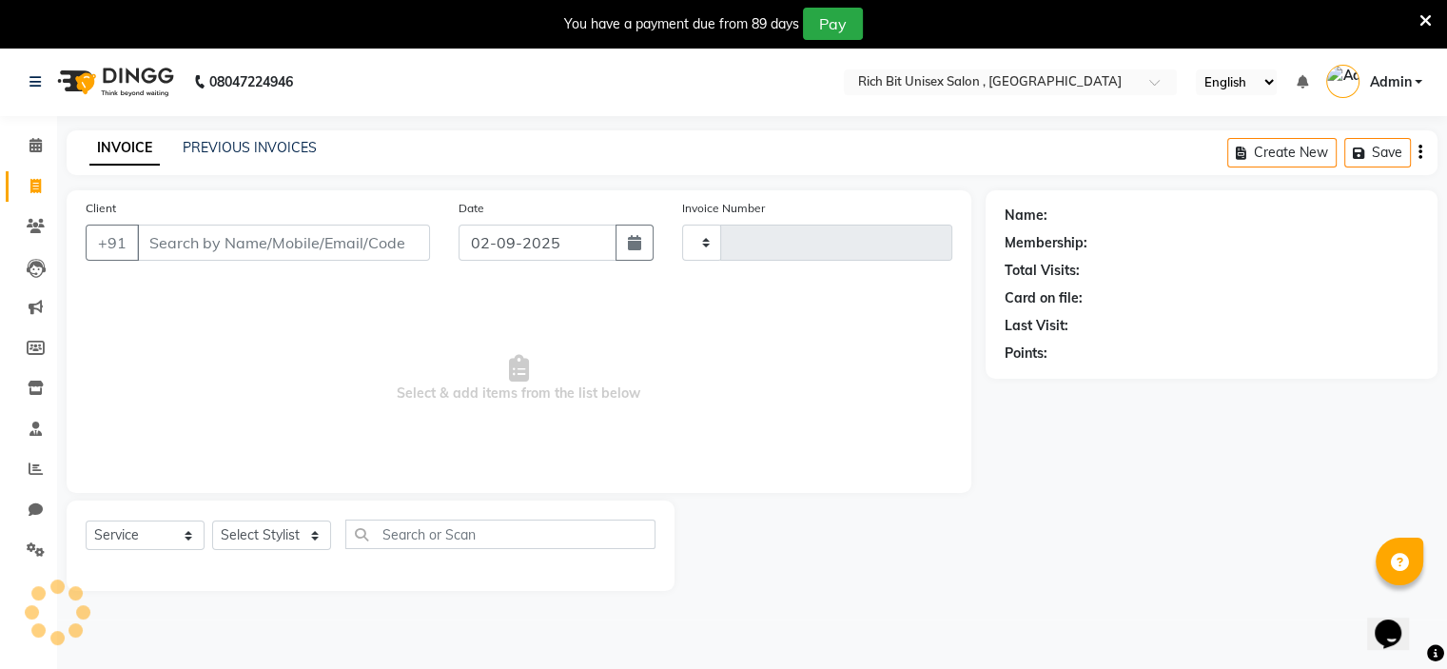
type input "0888"
select select "7834"
type input "i"
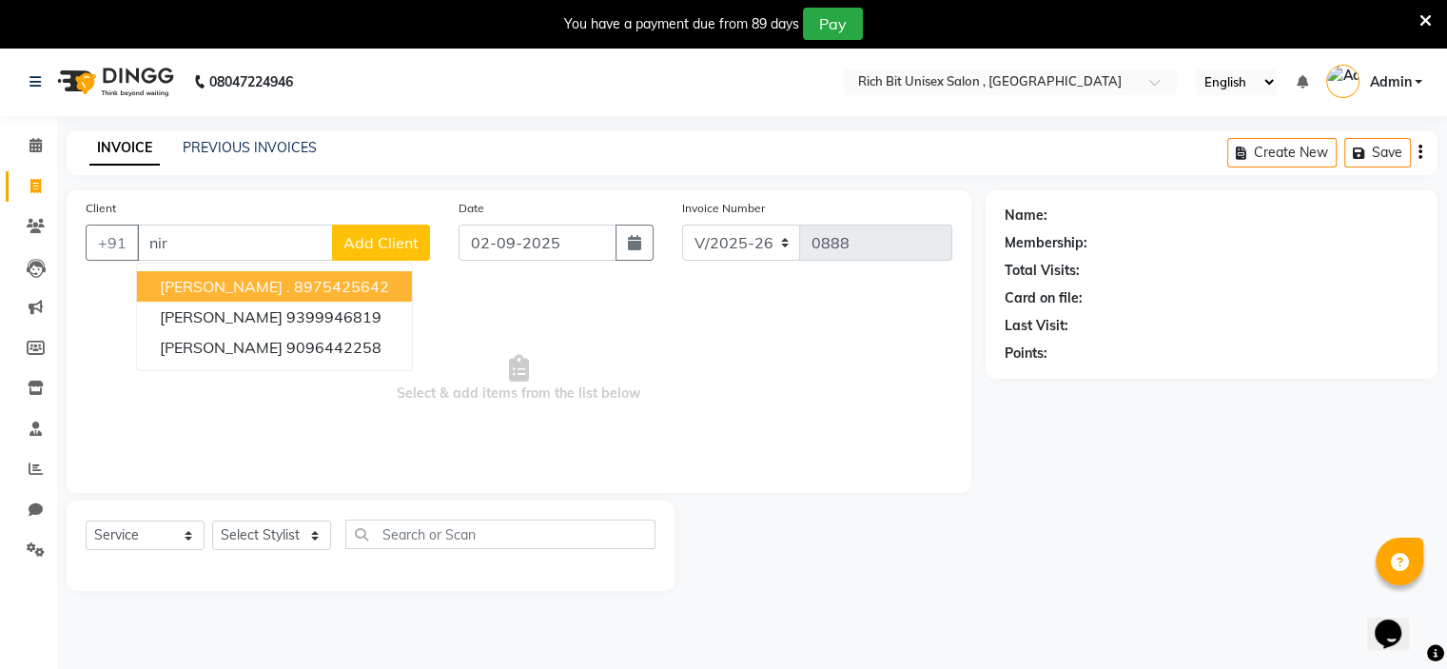
click at [294, 289] on ngb-highlight "8975425642" at bounding box center [341, 286] width 95 height 19
type input "8975425642"
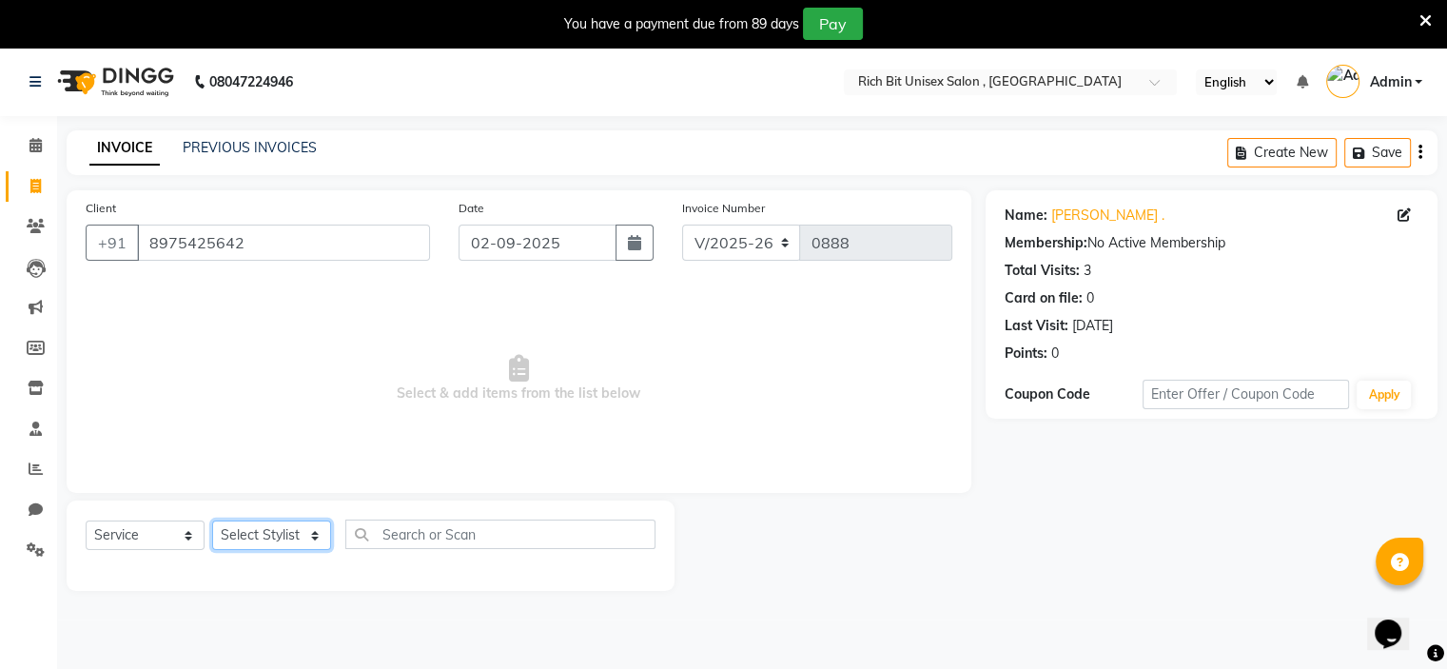
drag, startPoint x: 273, startPoint y: 537, endPoint x: 274, endPoint y: 548, distance: 11.5
click at [273, 537] on select "Select Stylist [PERSON_NAME] [PERSON_NAME]" at bounding box center [271, 534] width 119 height 29
select select "70823"
click at [212, 521] on select "Select Stylist [PERSON_NAME] [PERSON_NAME]" at bounding box center [271, 534] width 119 height 29
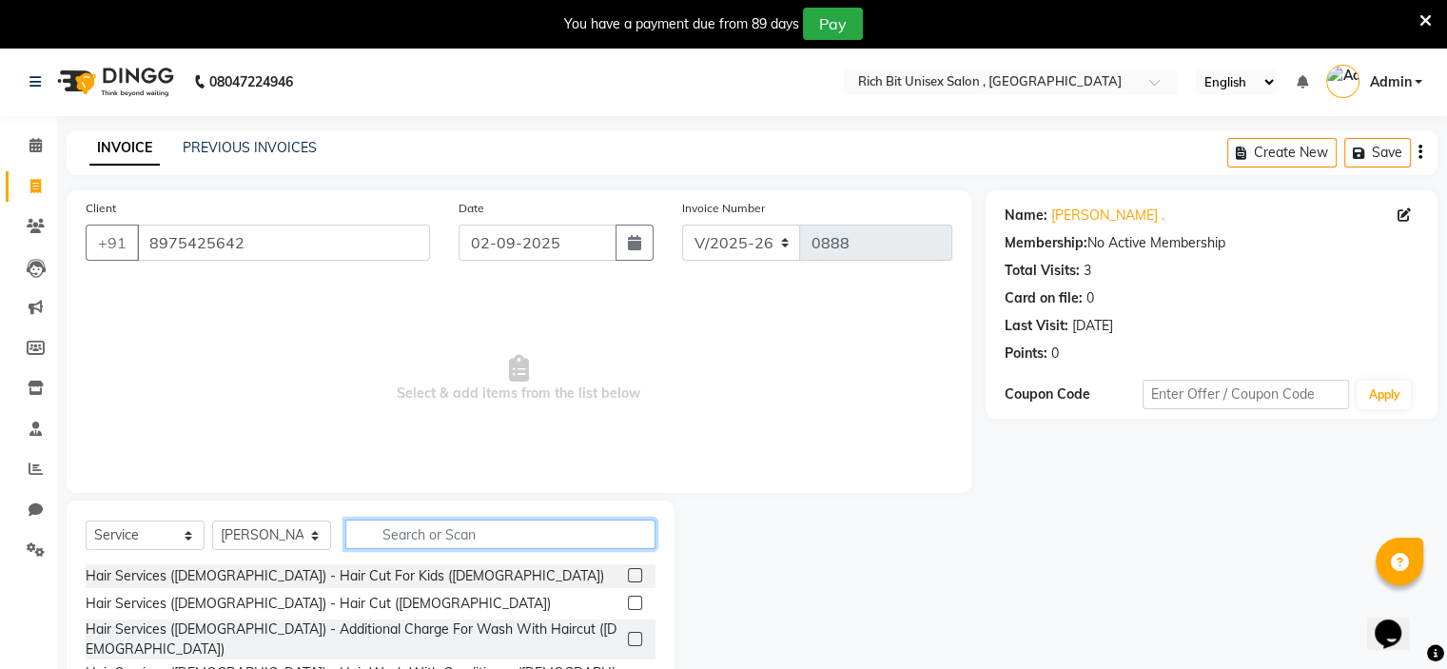
click at [422, 546] on input "text" at bounding box center [500, 533] width 310 height 29
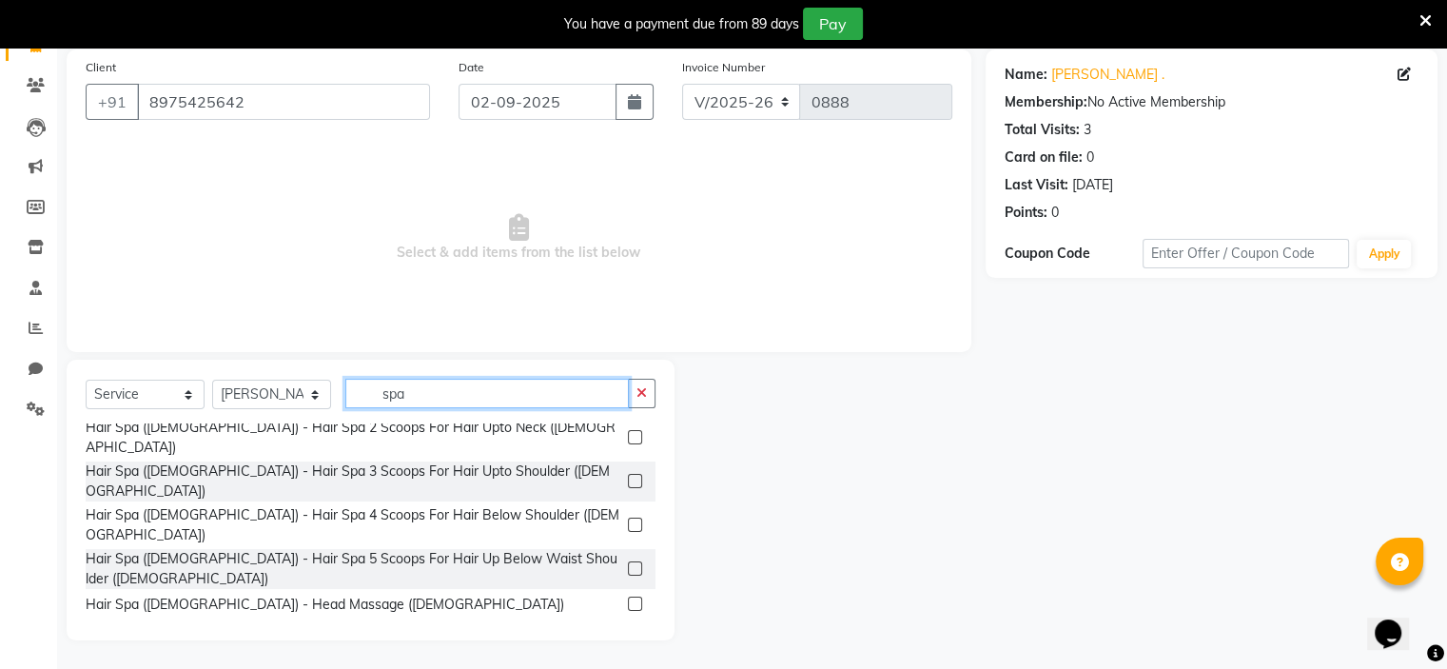
scroll to position [200, 0]
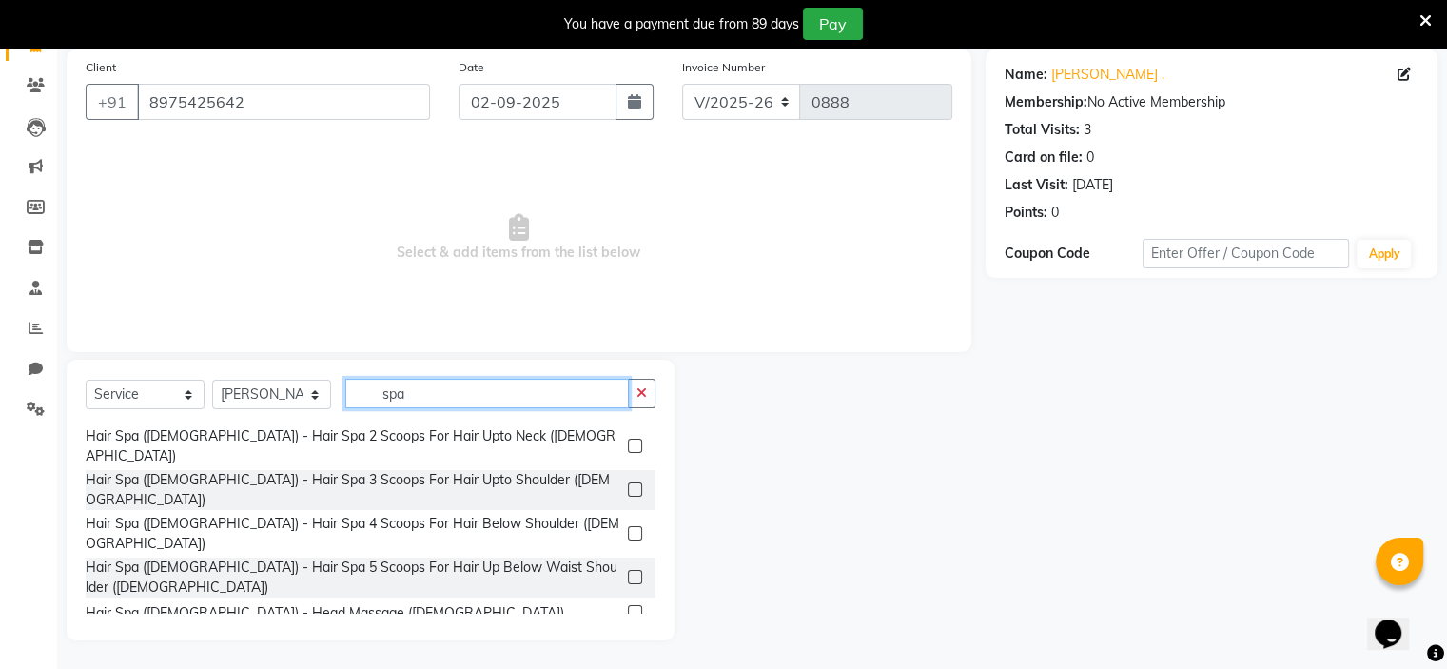
type input "spa"
click at [628, 570] on label at bounding box center [635, 577] width 14 height 14
click at [628, 572] on input "checkbox" at bounding box center [634, 578] width 12 height 12
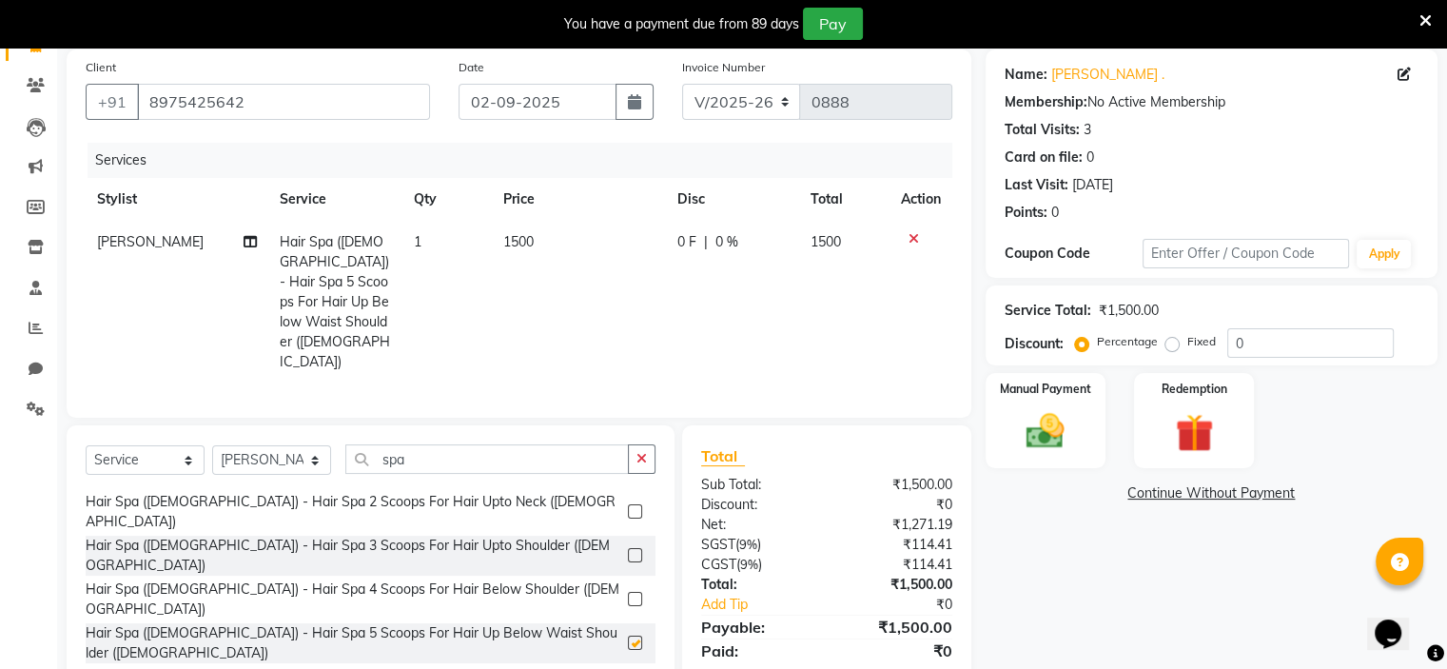
checkbox input "false"
click at [661, 255] on td "1500" at bounding box center [579, 302] width 174 height 163
select select "70823"
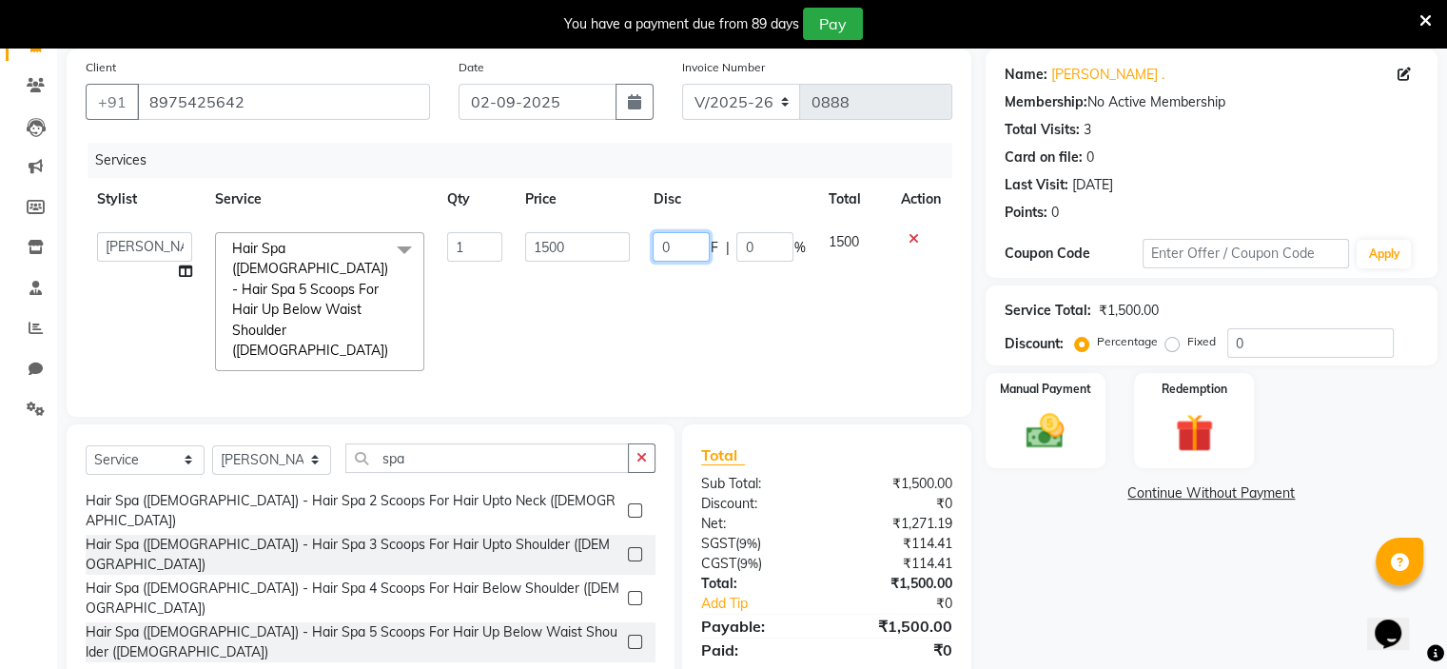
click at [689, 248] on input "0" at bounding box center [681, 246] width 57 height 29
type input "0350"
click at [714, 286] on td "0350 F | 0 %" at bounding box center [728, 302] width 175 height 162
select select "70823"
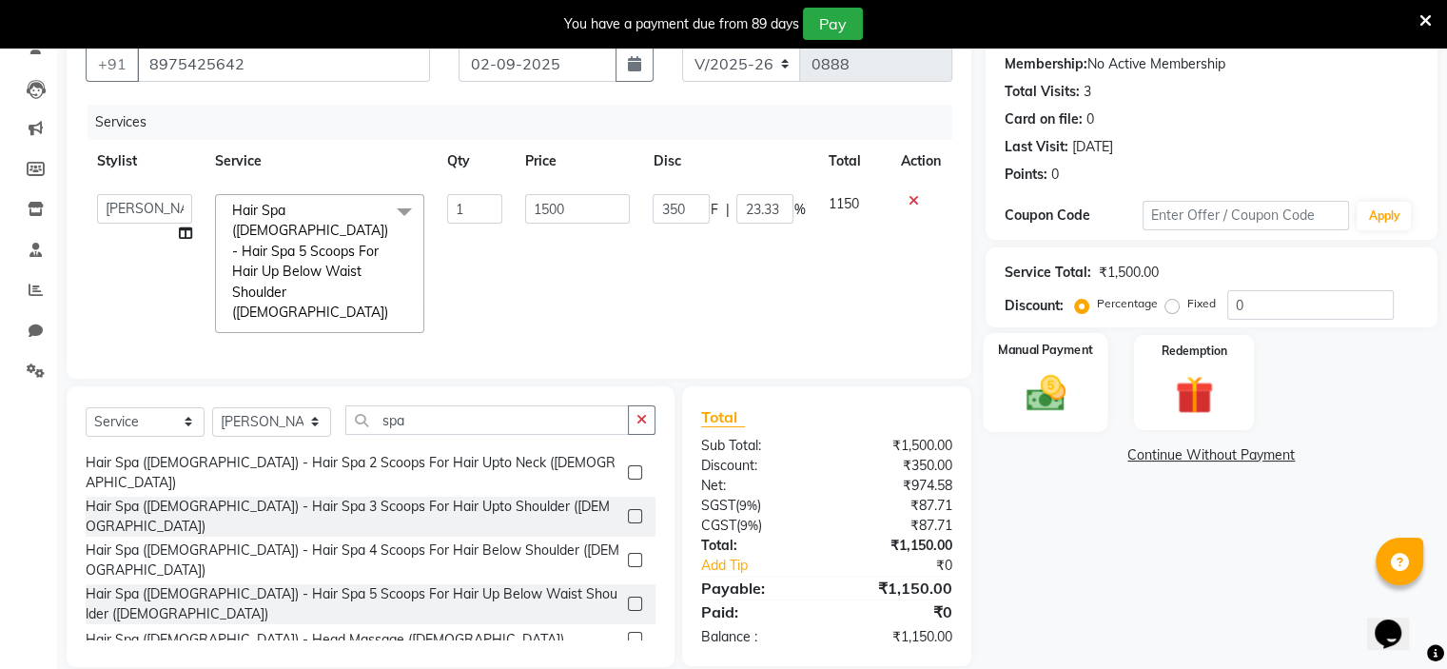
click at [1037, 376] on img at bounding box center [1045, 394] width 64 height 46
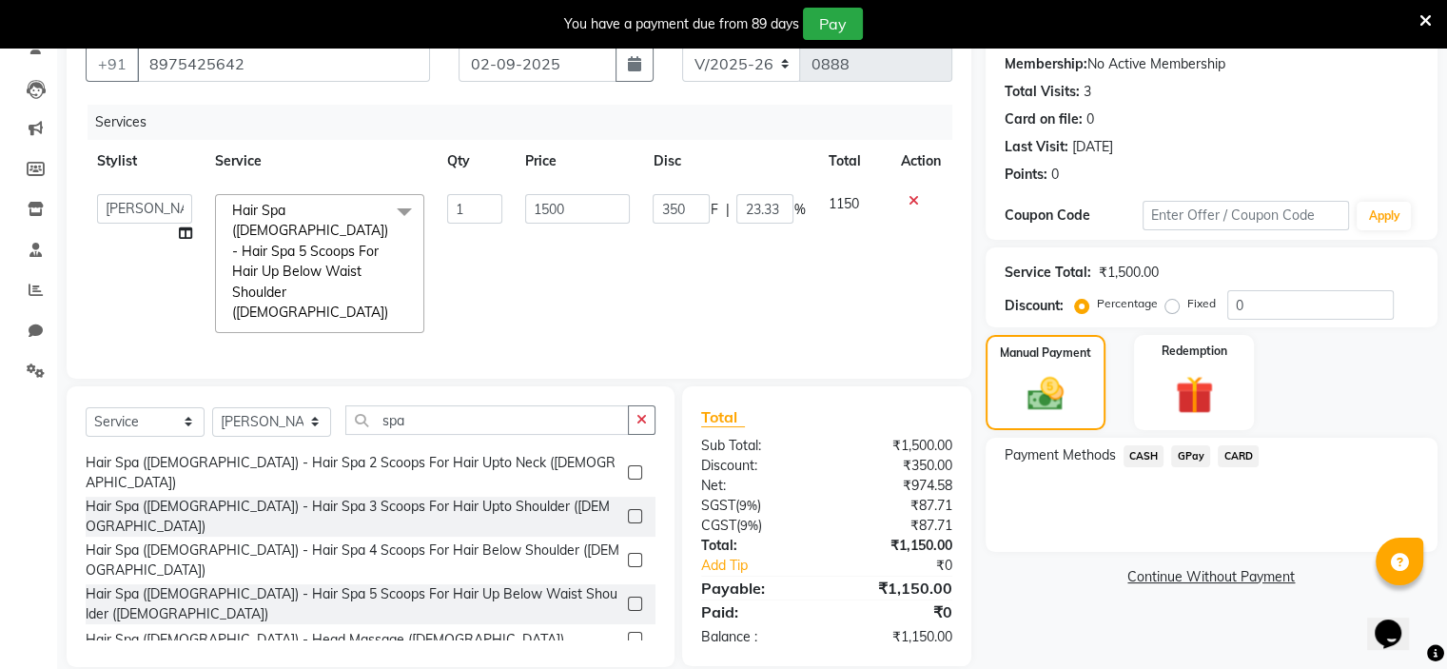
click at [1196, 462] on span "GPay" at bounding box center [1190, 456] width 39 height 22
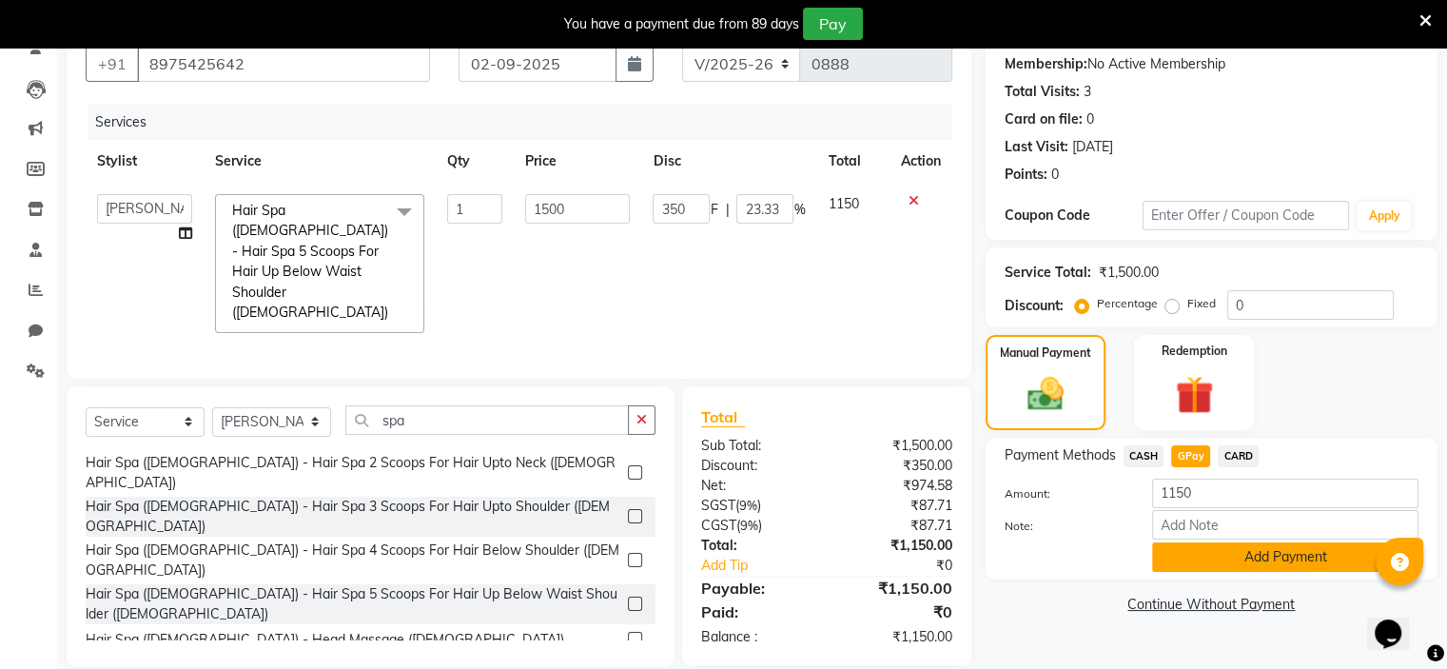
click at [1234, 546] on button "Add Payment" at bounding box center [1285, 556] width 266 height 29
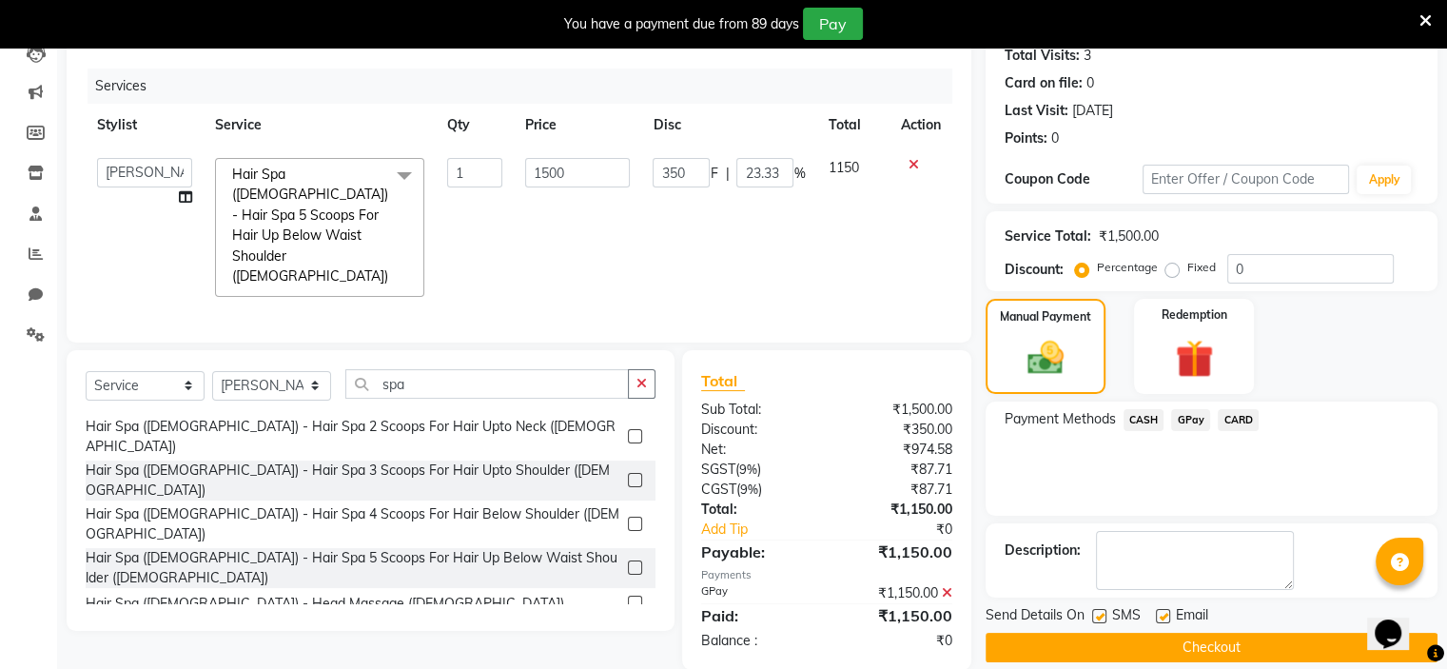
scroll to position [235, 0]
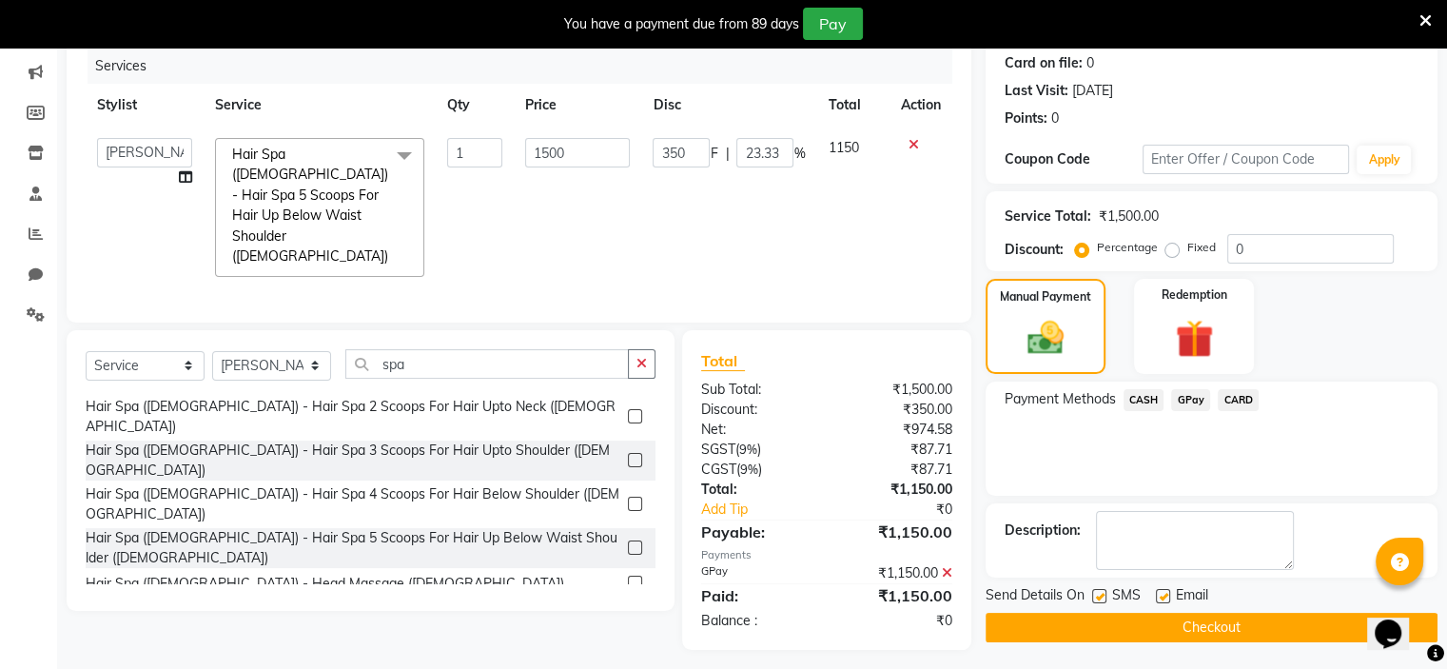
click at [1226, 619] on button "Checkout" at bounding box center [1212, 627] width 452 height 29
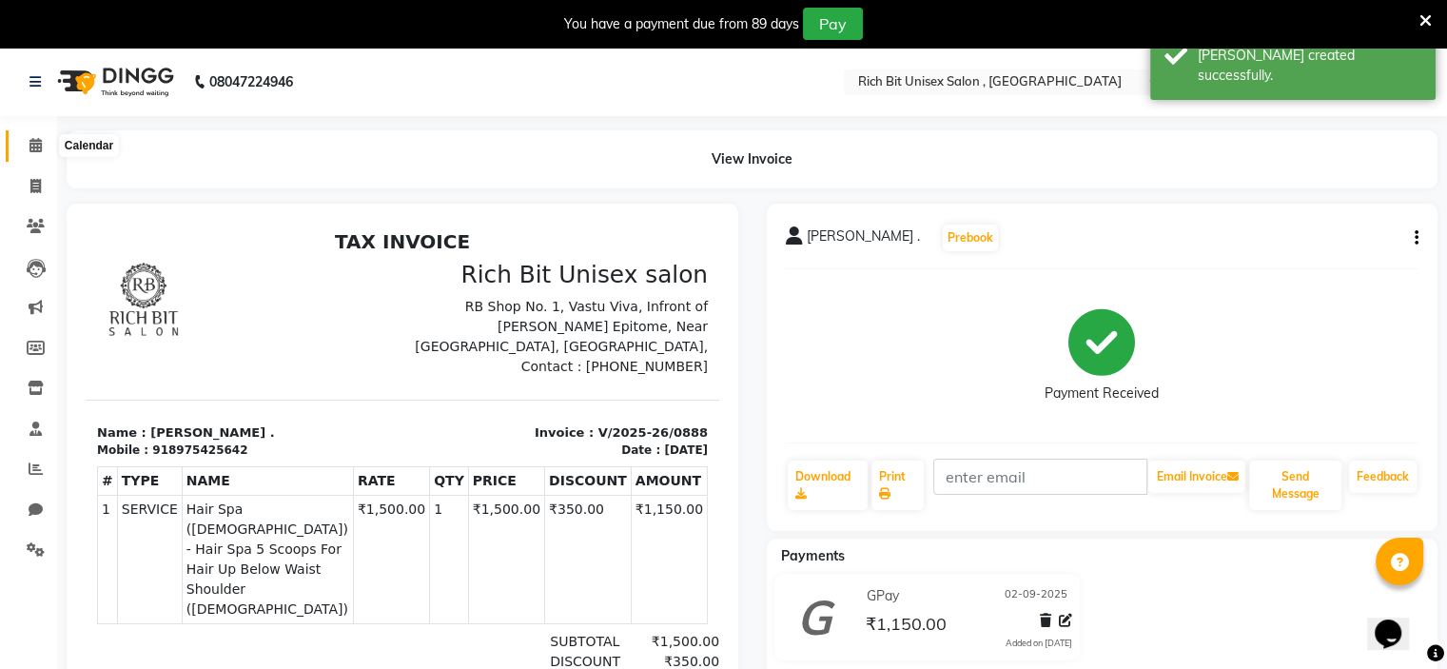
click at [32, 147] on icon at bounding box center [35, 145] width 12 height 14
